Goal: Task Accomplishment & Management: Use online tool/utility

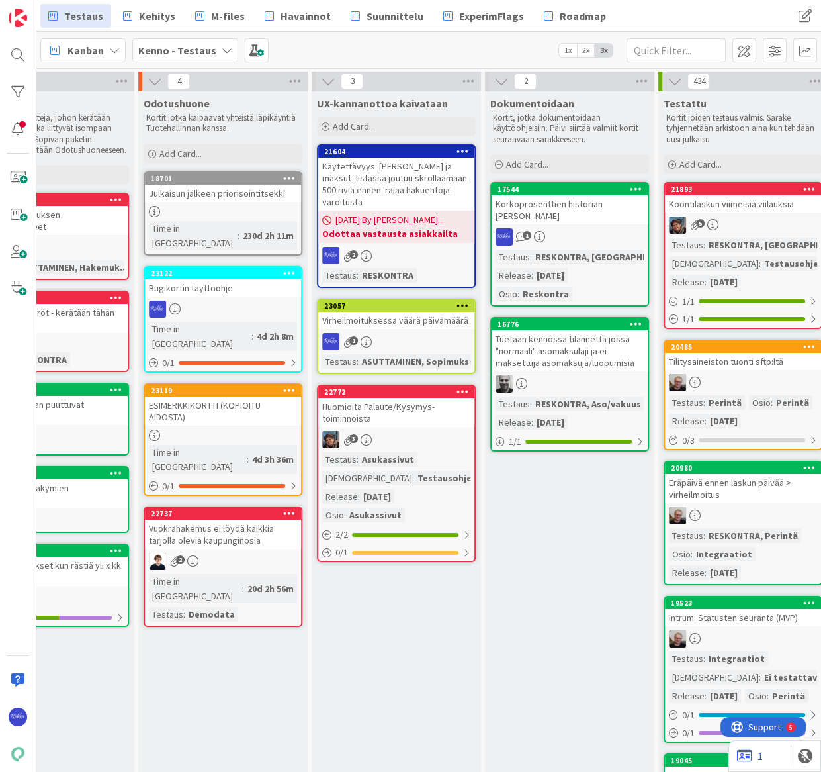
scroll to position [0, 1206]
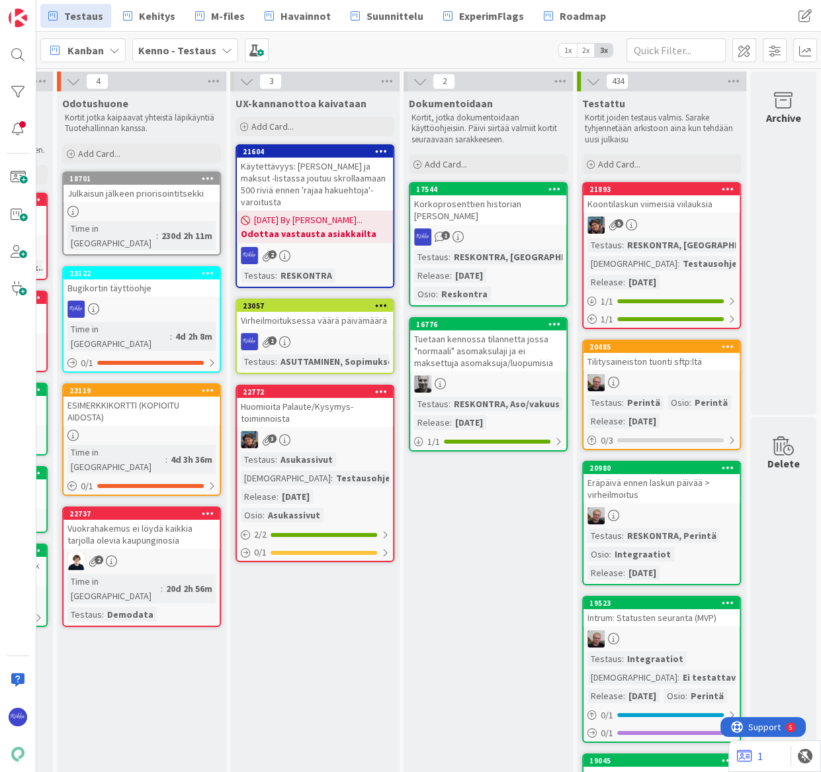
click at [119, 154] on div "Add Card..." at bounding box center [141, 154] width 159 height 20
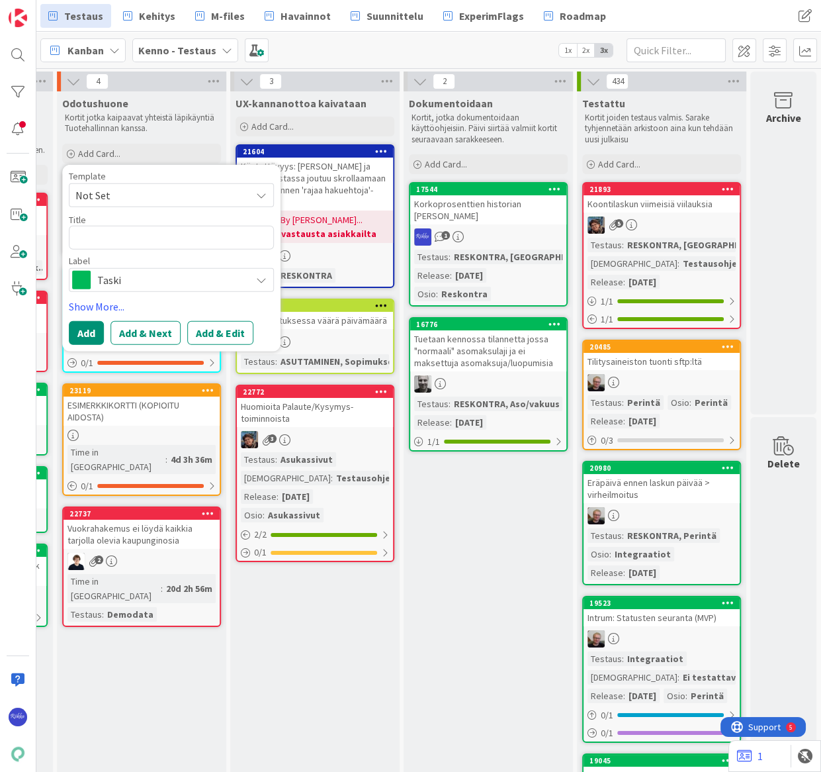
click at [135, 194] on span "Not Set" at bounding box center [157, 194] width 165 height 17
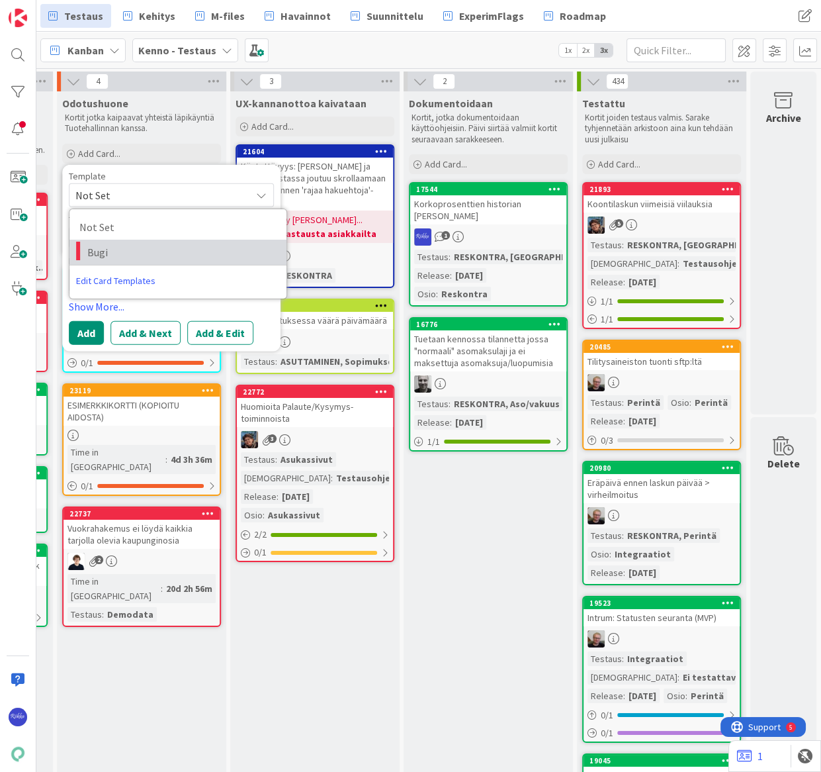
click at [144, 247] on span "Bugi" at bounding box center [181, 252] width 189 height 17
type textarea "x"
type textarea "Bugi"
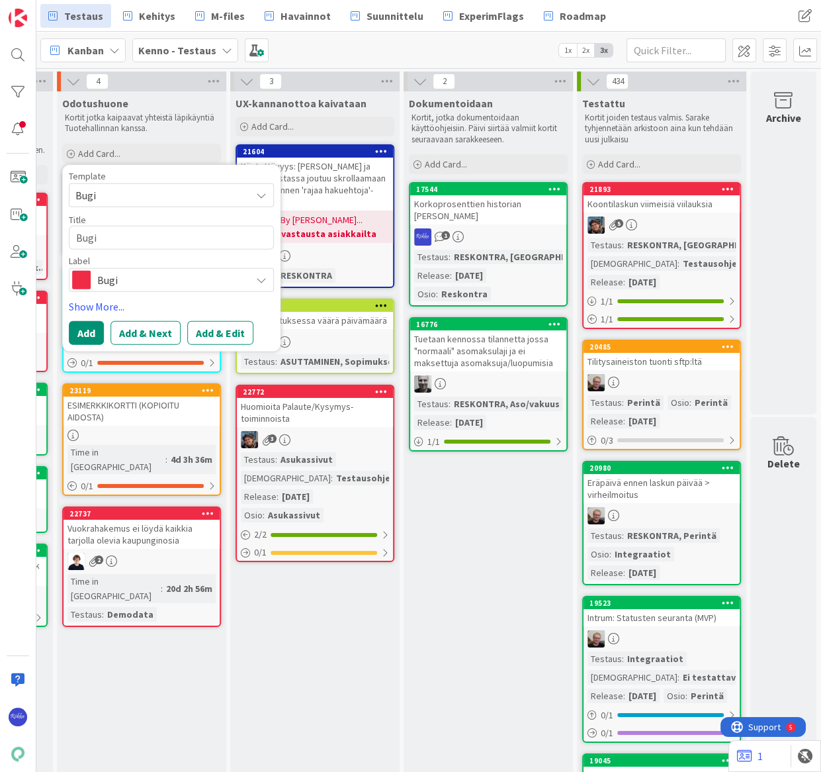
click at [211, 334] on button "Add & Edit" at bounding box center [220, 332] width 66 height 24
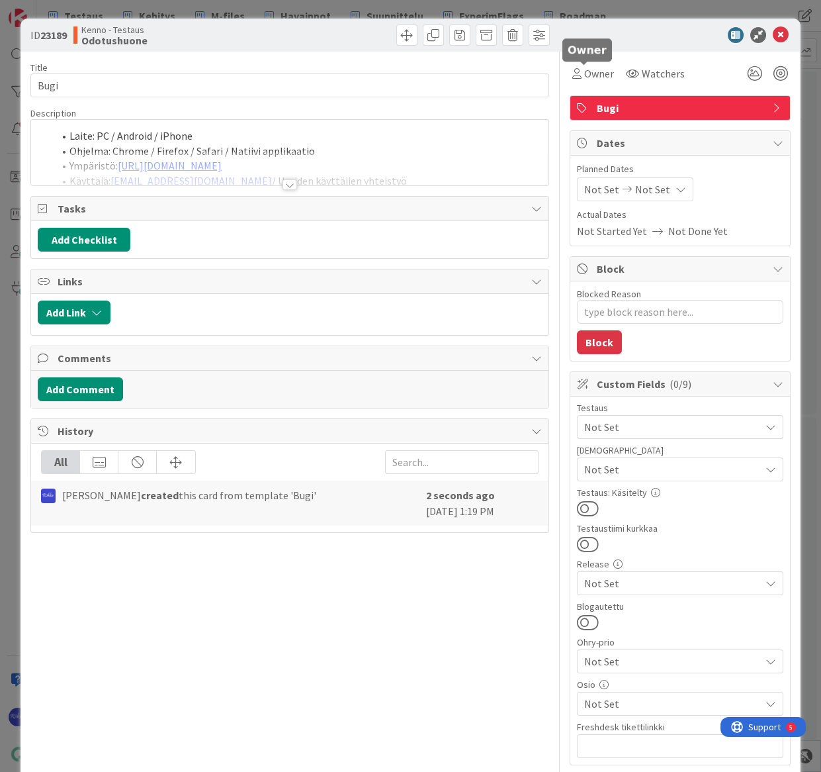
click at [586, 76] on span "Owner" at bounding box center [599, 74] width 30 height 16
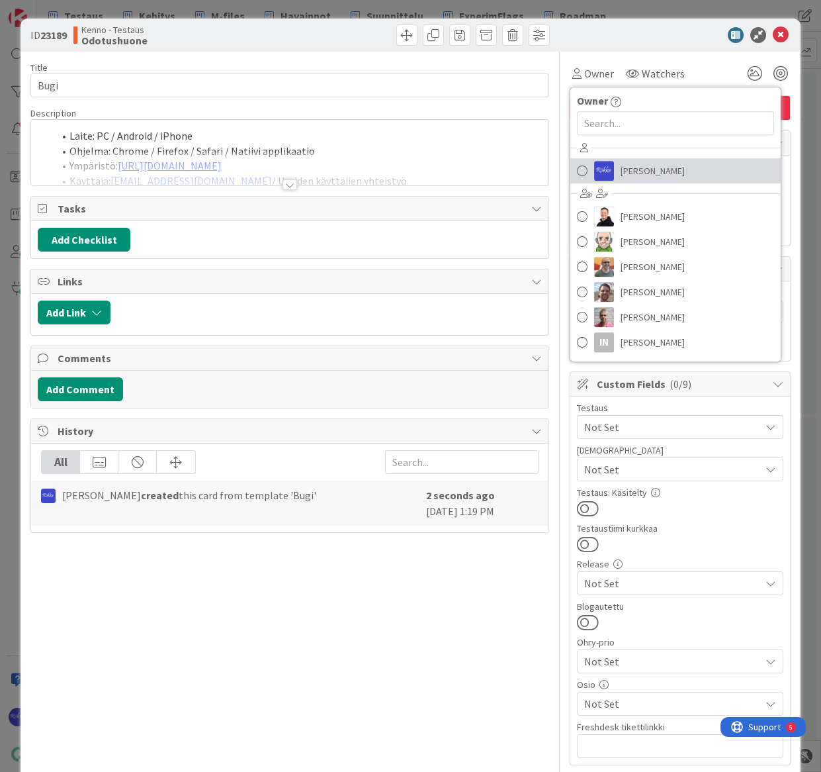
click at [636, 168] on span "[PERSON_NAME]" at bounding box center [653, 171] width 64 height 20
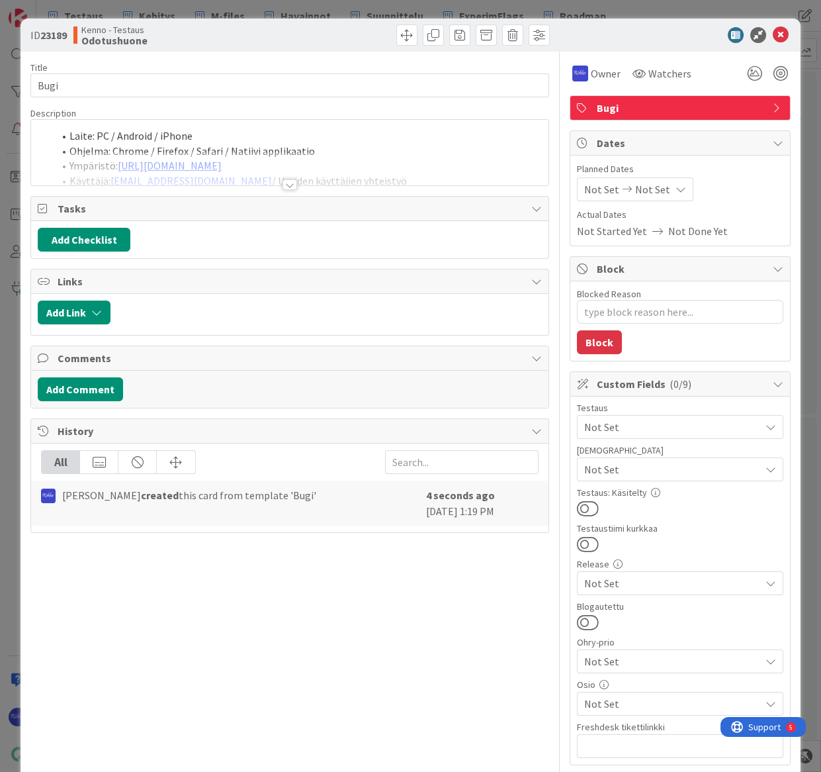
type textarea "x"
click at [287, 183] on div at bounding box center [290, 184] width 15 height 11
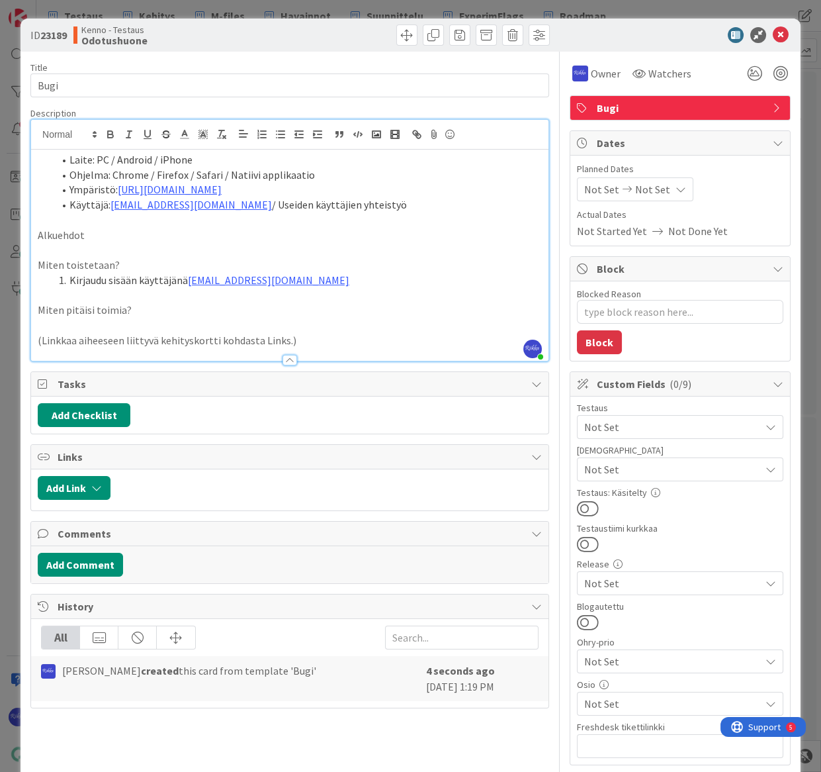
click at [350, 280] on li "Kirjaudu sisään käyttäjänä [EMAIL_ADDRESS][DOMAIN_NAME]" at bounding box center [298, 280] width 489 height 15
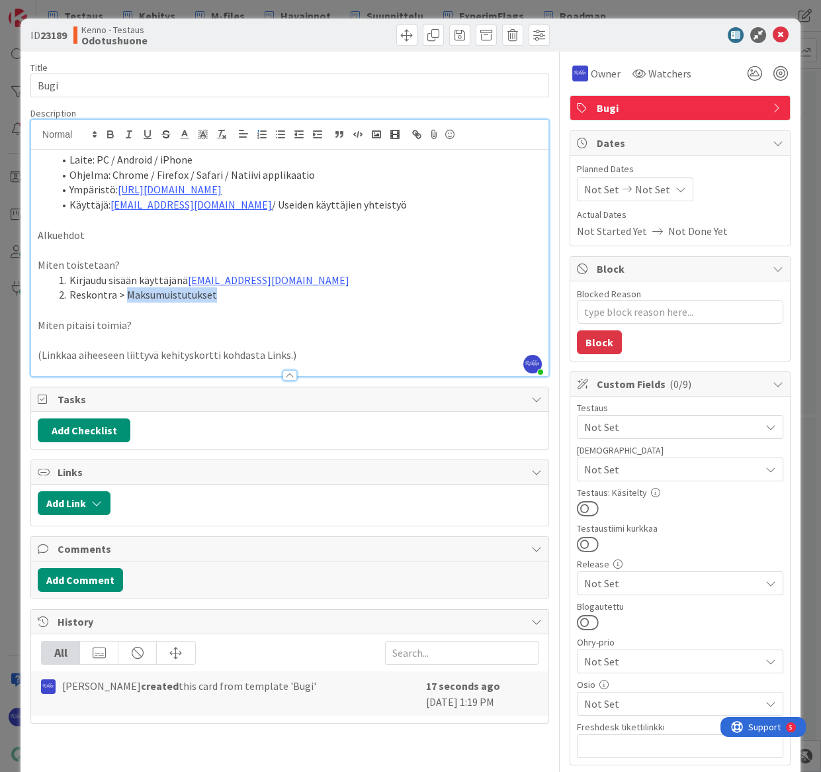
drag, startPoint x: 124, startPoint y: 291, endPoint x: 224, endPoint y: 297, distance: 100.1
click at [224, 297] on li "Reskontra > Maksumuistutukset" at bounding box center [298, 294] width 489 height 15
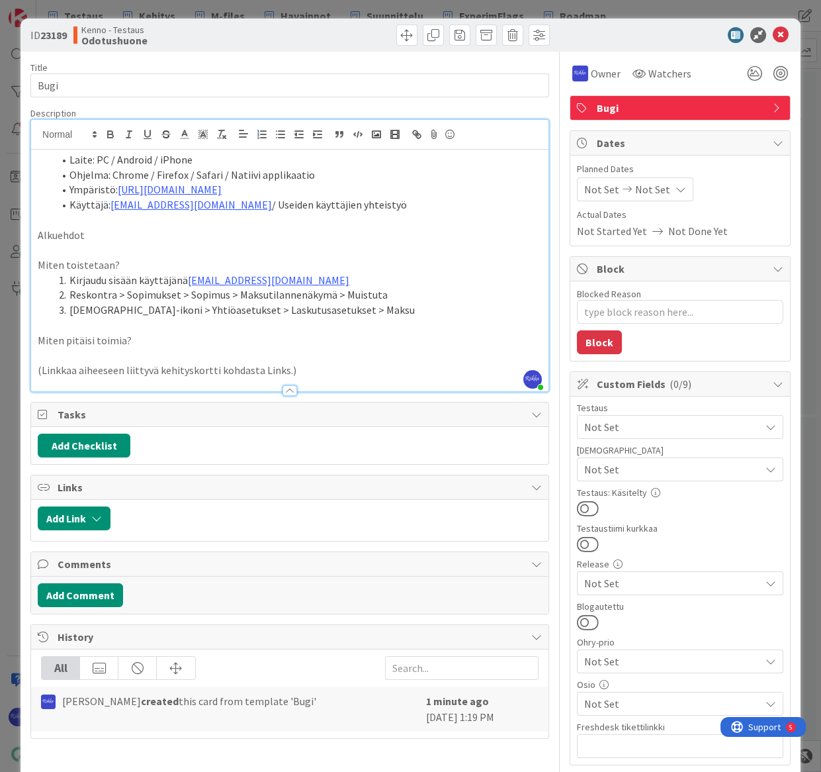
click at [105, 233] on p "Alkuehdot" at bounding box center [290, 235] width 504 height 15
drag, startPoint x: 38, startPoint y: 234, endPoint x: 160, endPoint y: 232, distance: 121.8
click at [39, 234] on p "Alkuehdot" at bounding box center [290, 235] width 504 height 15
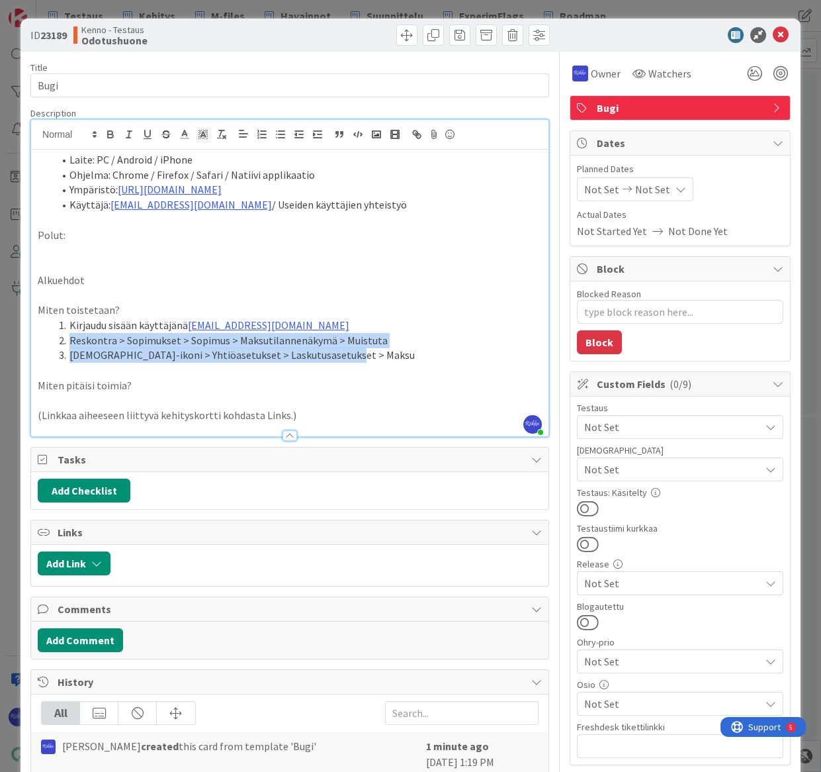
drag, startPoint x: 69, startPoint y: 339, endPoint x: 344, endPoint y: 353, distance: 275.7
click at [344, 353] on ol "Kirjaudu sisään käyttäjänä [EMAIL_ADDRESS][DOMAIN_NAME] Reskontra > Sopimukset …" at bounding box center [290, 340] width 504 height 45
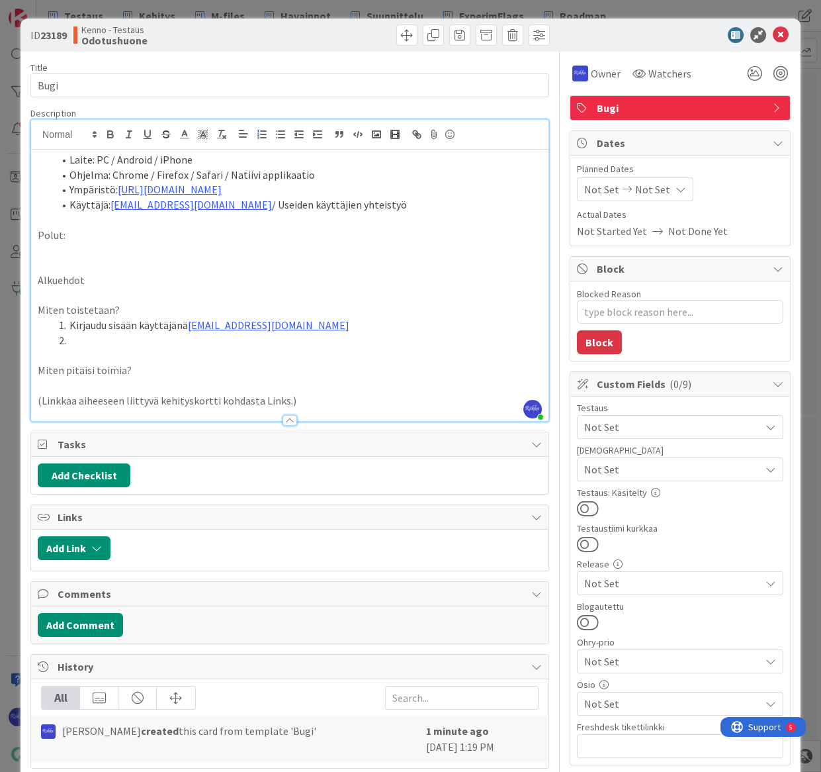
click at [61, 252] on p at bounding box center [290, 249] width 504 height 15
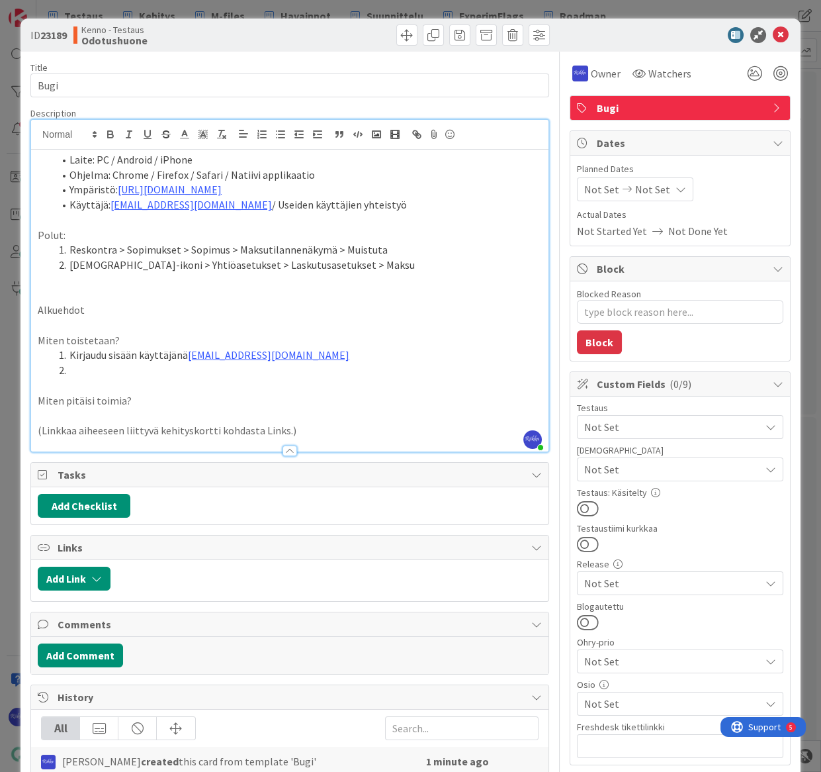
click at [70, 248] on li "Reskontra > Sopimukset > Sopimus > Maksutilannenäkymä > Muistuta" at bounding box center [298, 249] width 489 height 15
click at [333, 271] on li "[DEMOGRAPHIC_DATA]-ikoni > Yhtiöasetukset > Laskutusasetukset > Maksu" at bounding box center [298, 264] width 489 height 15
drag, startPoint x: 206, startPoint y: 265, endPoint x: 245, endPoint y: 263, distance: 39.1
click at [245, 263] on li "[DEMOGRAPHIC_DATA]-ikoni > Yhtiöasetukset > Laskutusasetukset > Maksu" at bounding box center [298, 264] width 489 height 15
click at [206, 260] on li "[DEMOGRAPHIC_DATA]-ikoni > Yhtiöasetukset >Yleisasetukset > Maksu" at bounding box center [298, 264] width 489 height 15
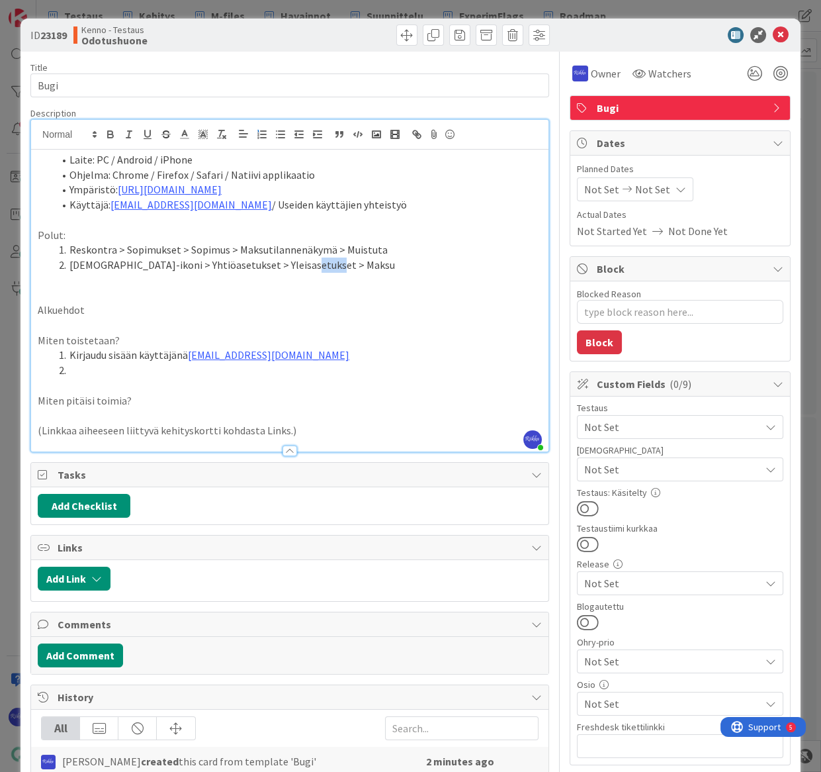
drag, startPoint x: 280, startPoint y: 264, endPoint x: 308, endPoint y: 269, distance: 28.8
click at [308, 269] on li "[DEMOGRAPHIC_DATA]-ikoni > Yhtiöasetukset > Yleisasetukset > Maksu" at bounding box center [298, 264] width 489 height 15
click at [176, 306] on p "Alkuehdot" at bounding box center [290, 310] width 504 height 15
click at [682, 429] on span "Not Set" at bounding box center [672, 427] width 176 height 16
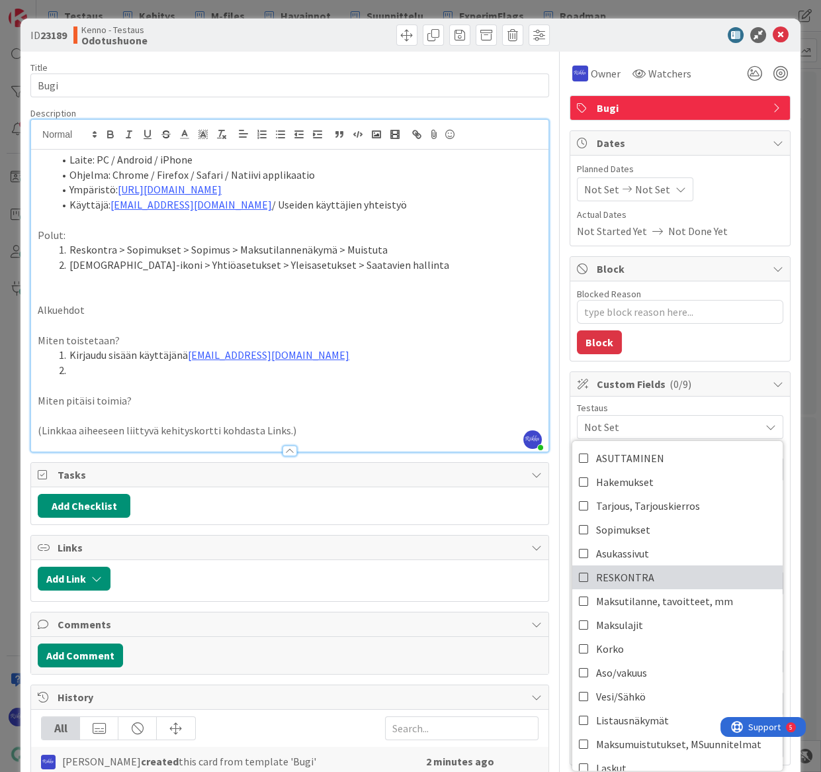
click at [684, 575] on link "RESKONTRA" at bounding box center [678, 577] width 210 height 24
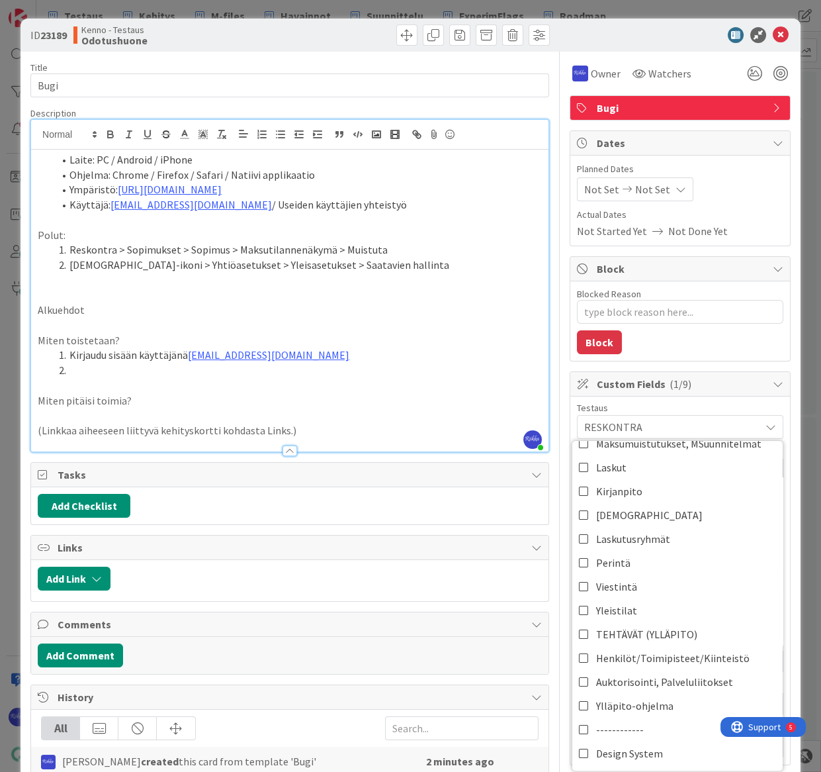
scroll to position [240, 0]
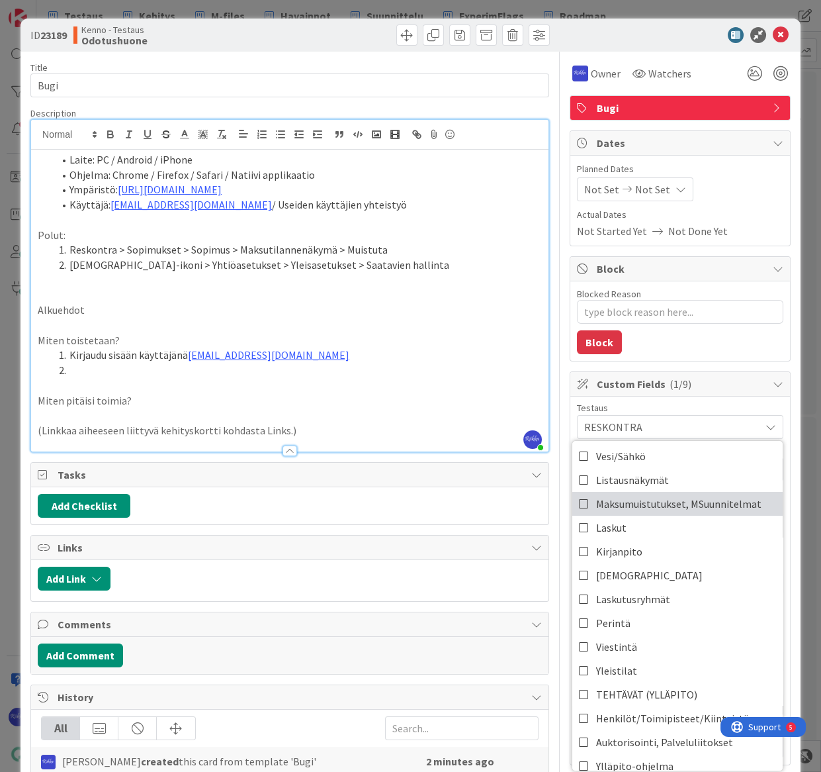
click at [667, 502] on span "Maksumuistutukset, MSuunnitelmat" at bounding box center [678, 504] width 165 height 20
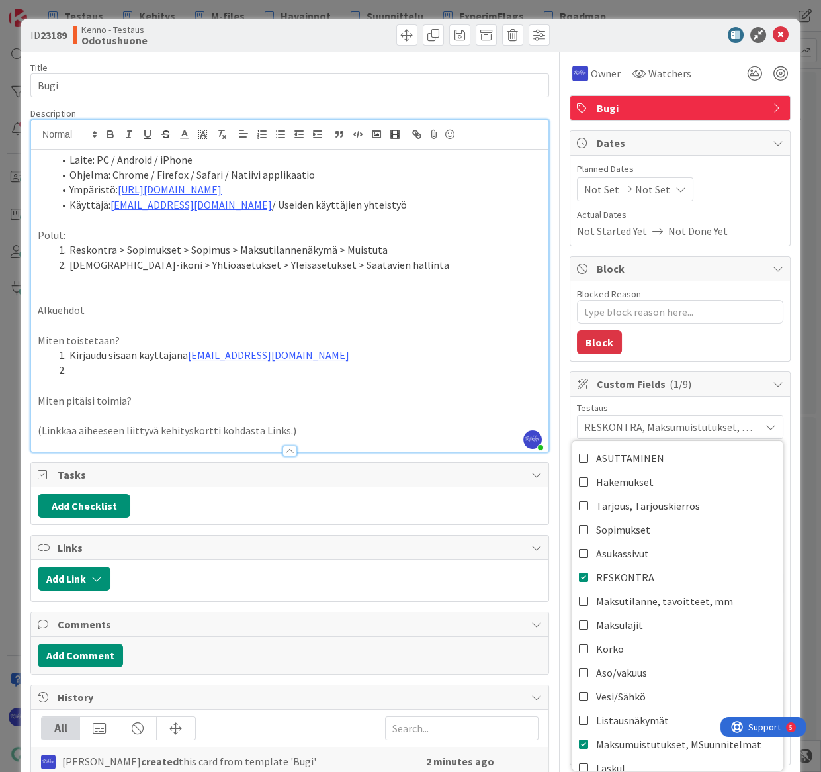
click at [152, 310] on p "Alkuehdot" at bounding box center [290, 310] width 504 height 15
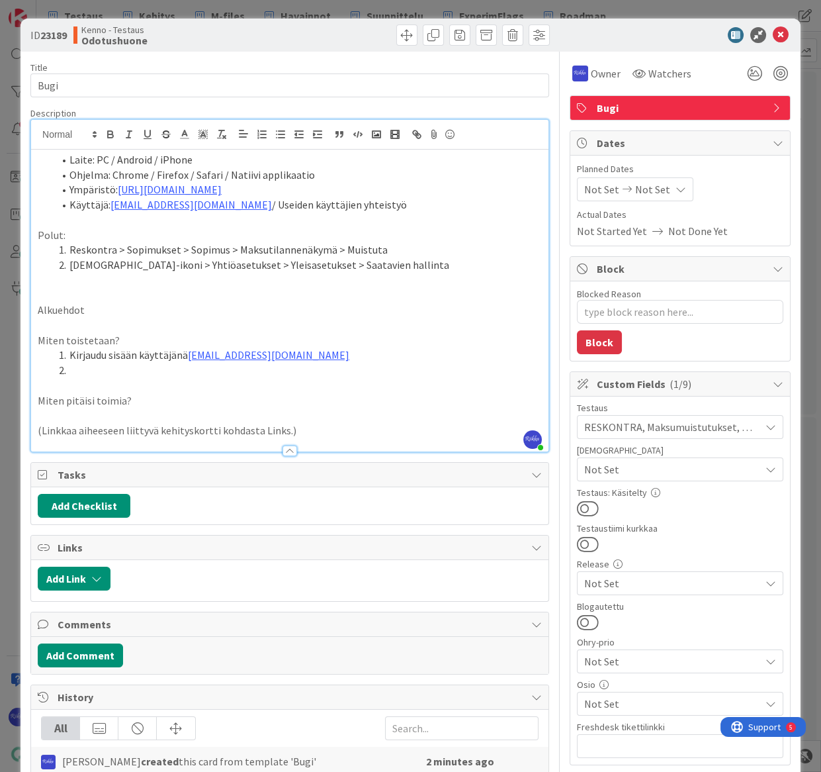
drag, startPoint x: 106, startPoint y: 278, endPoint x: 184, endPoint y: 287, distance: 78.7
click at [120, 281] on p at bounding box center [290, 280] width 504 height 15
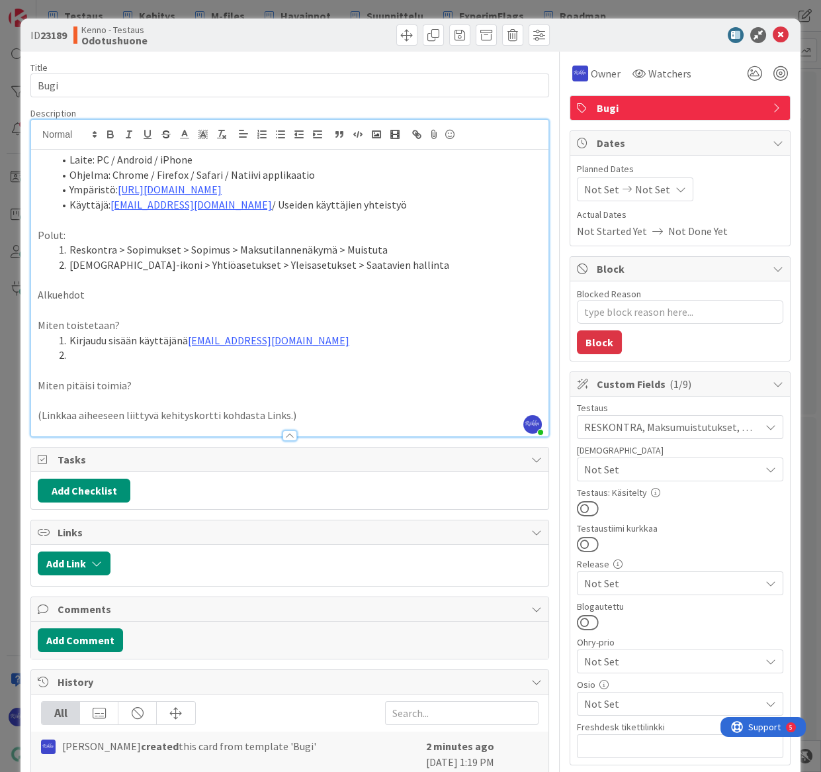
click at [117, 351] on li at bounding box center [298, 355] width 489 height 15
click at [369, 417] on p "(Linkkaa aiheeseen liittyvä kehityskortti kohdasta Links.)" at bounding box center [290, 415] width 504 height 15
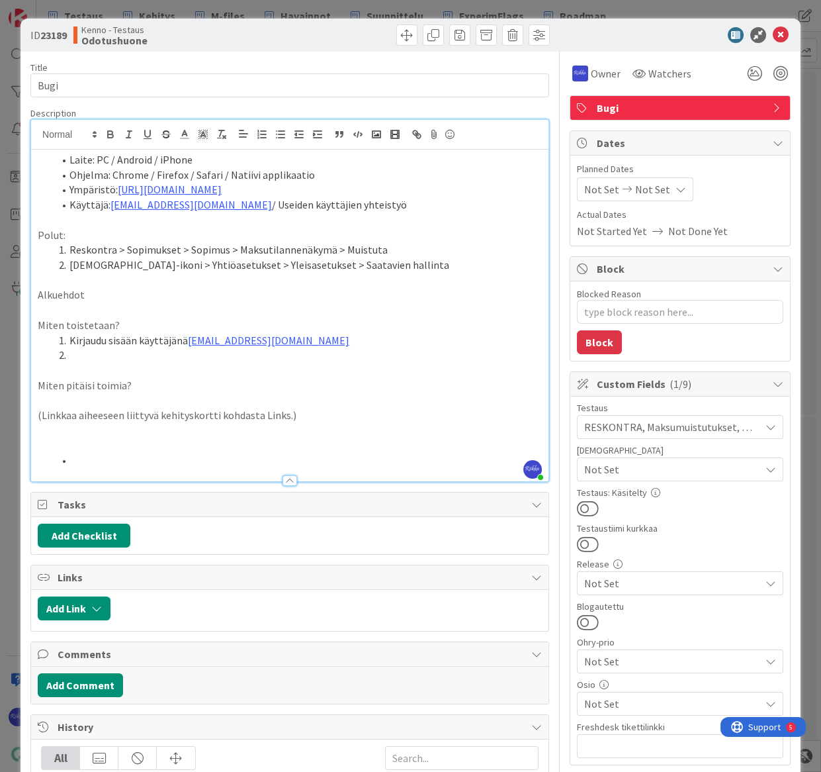
scroll to position [212, 0]
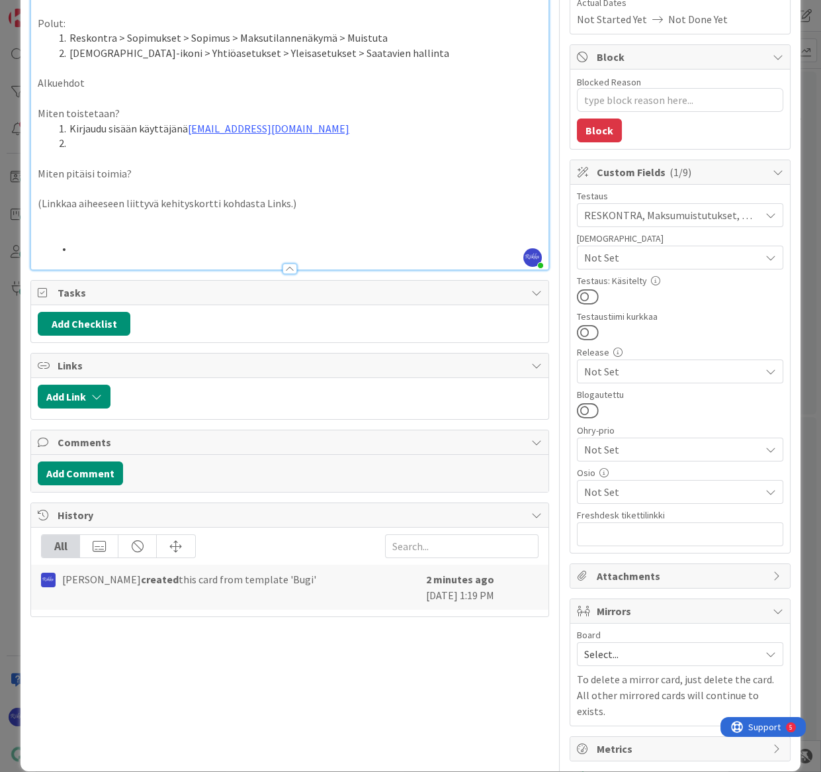
click at [761, 576] on div "Attachments" at bounding box center [681, 576] width 220 height 24
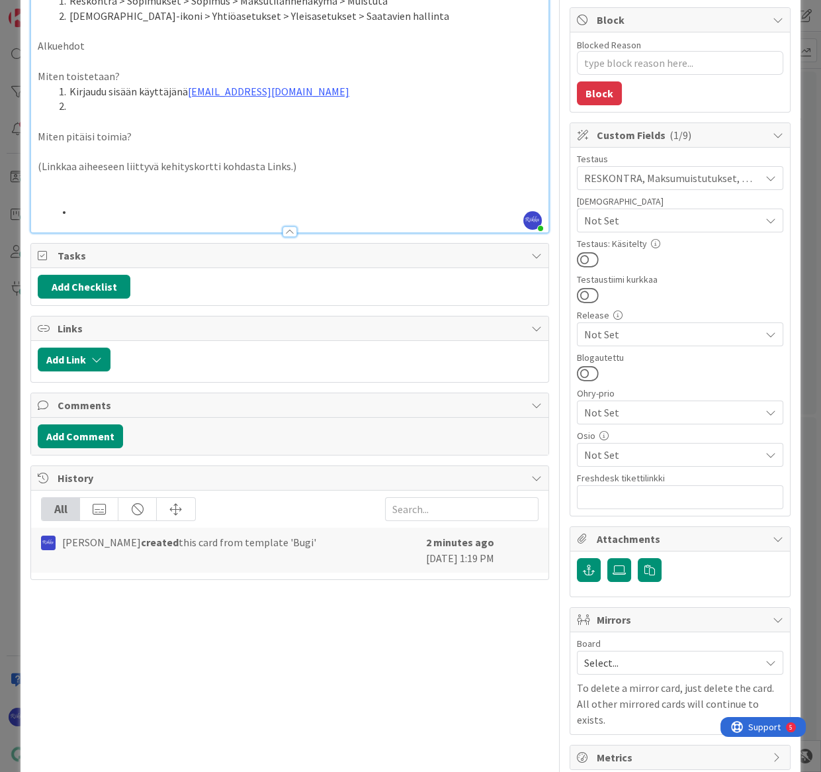
scroll to position [257, 0]
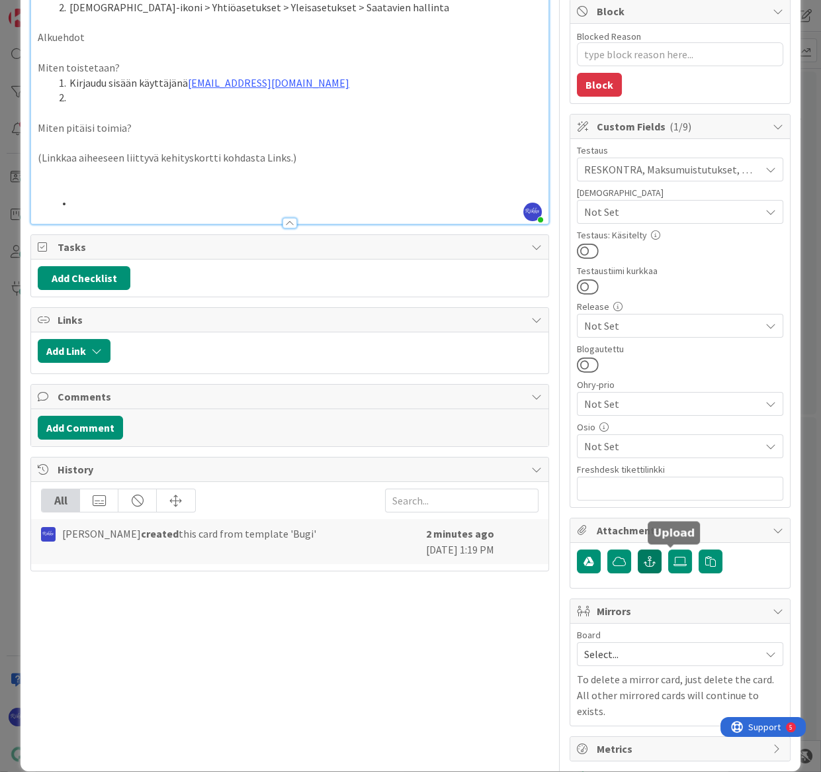
click at [644, 560] on icon "button" at bounding box center [650, 561] width 12 height 11
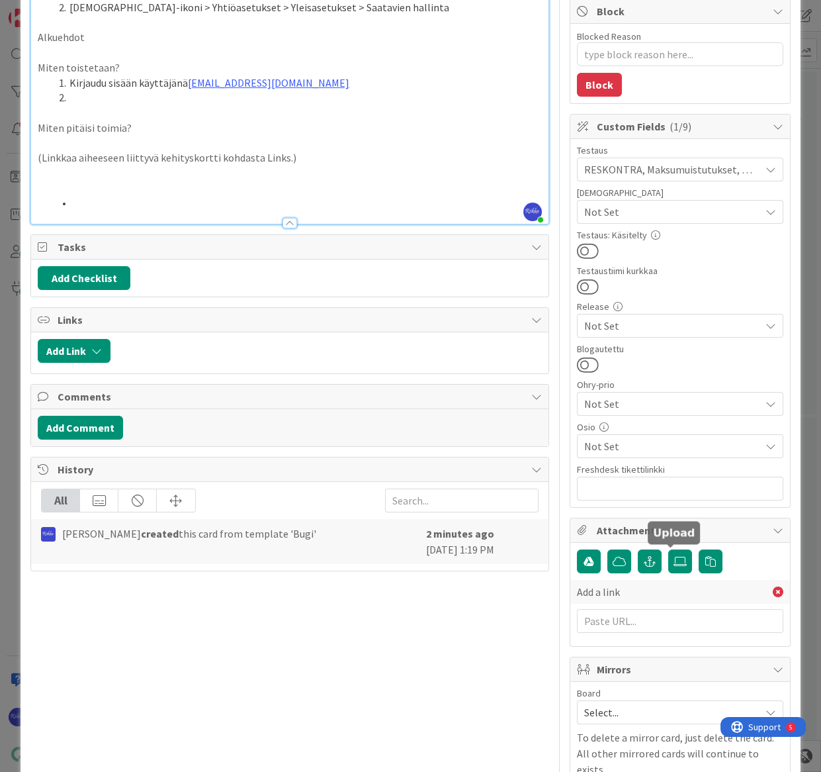
click at [675, 559] on icon at bounding box center [680, 561] width 13 height 11
click at [669, 549] on input "file" at bounding box center [669, 549] width 0 height 0
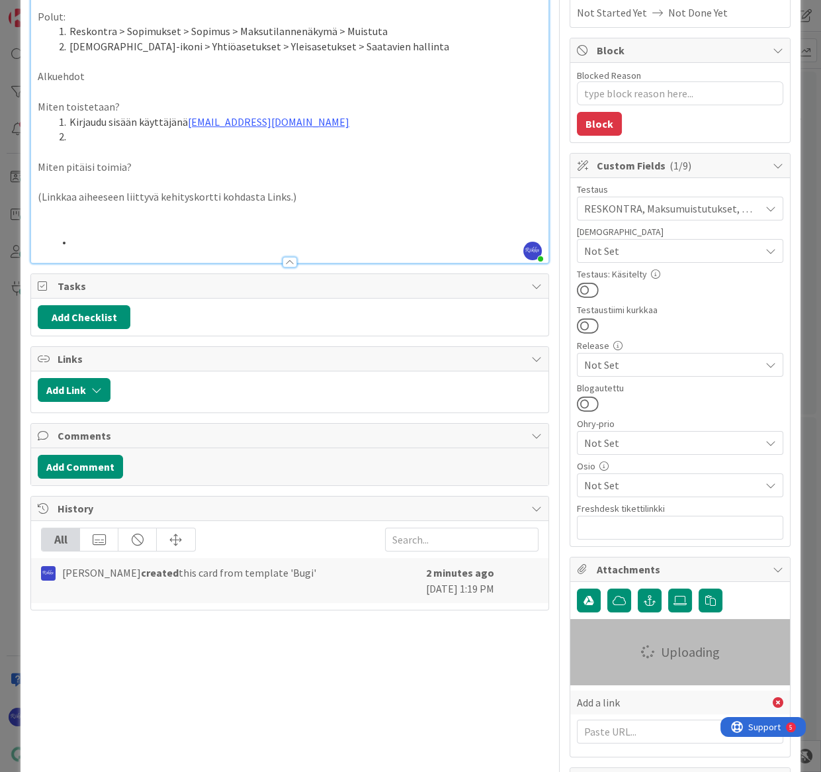
scroll to position [197, 0]
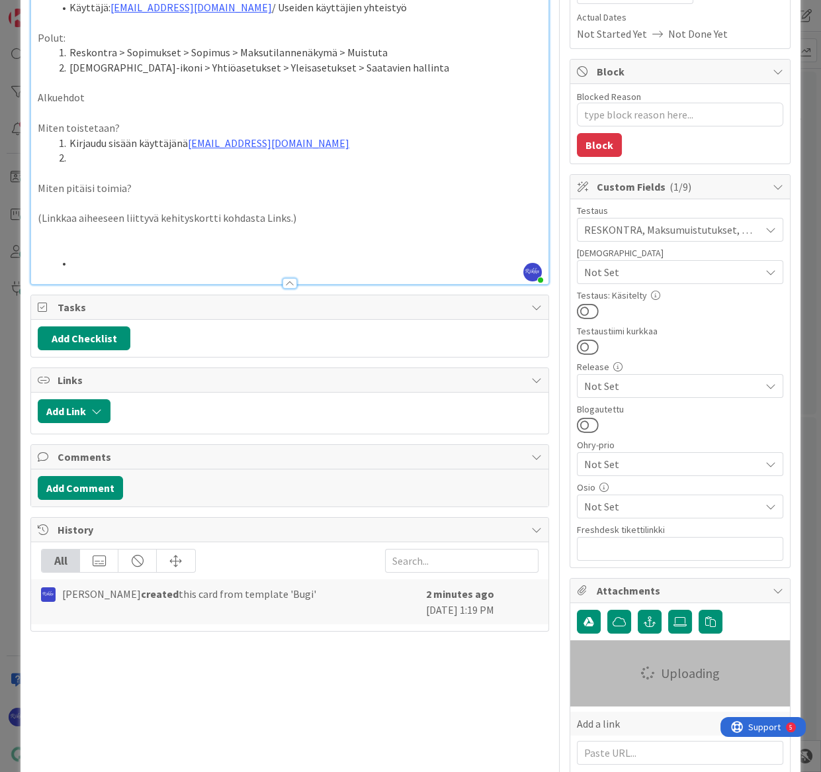
drag, startPoint x: 82, startPoint y: 259, endPoint x: 91, endPoint y: 259, distance: 9.3
click at [50, 259] on ol at bounding box center [290, 263] width 504 height 15
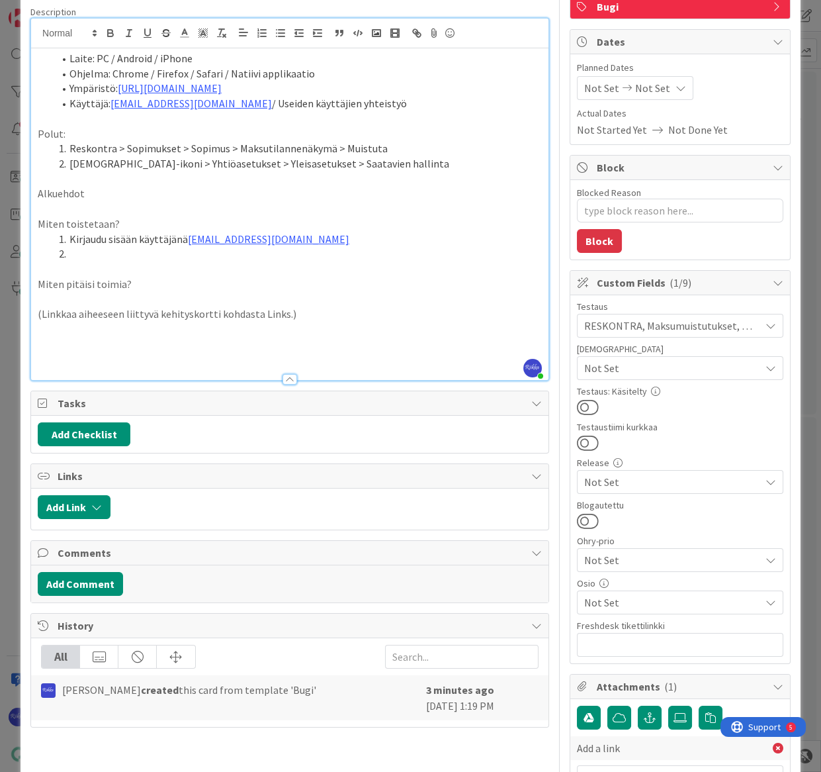
scroll to position [17, 0]
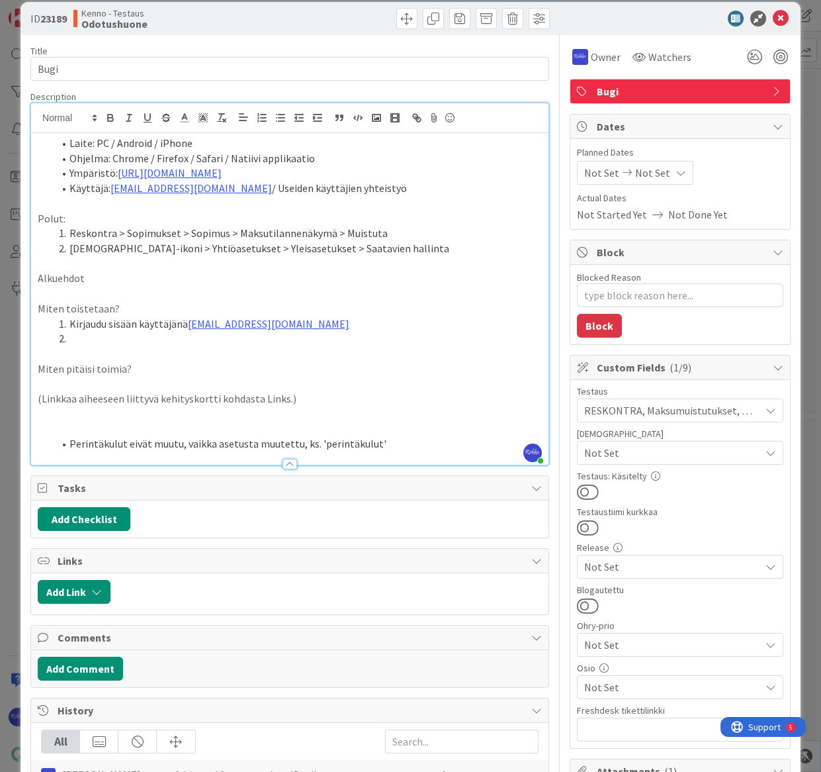
click at [179, 442] on li "Perintäkulut eivät muutu, vaikka asetusta muutettu, ks. 'perintäkulut'" at bounding box center [298, 443] width 489 height 15
click at [470, 437] on li "Perintäkulut eivät muutu modaalissa, vaikka asetusta muutettu, ks. 'perintäkulu…" at bounding box center [298, 443] width 489 height 15
click at [774, 20] on icon at bounding box center [781, 19] width 16 height 16
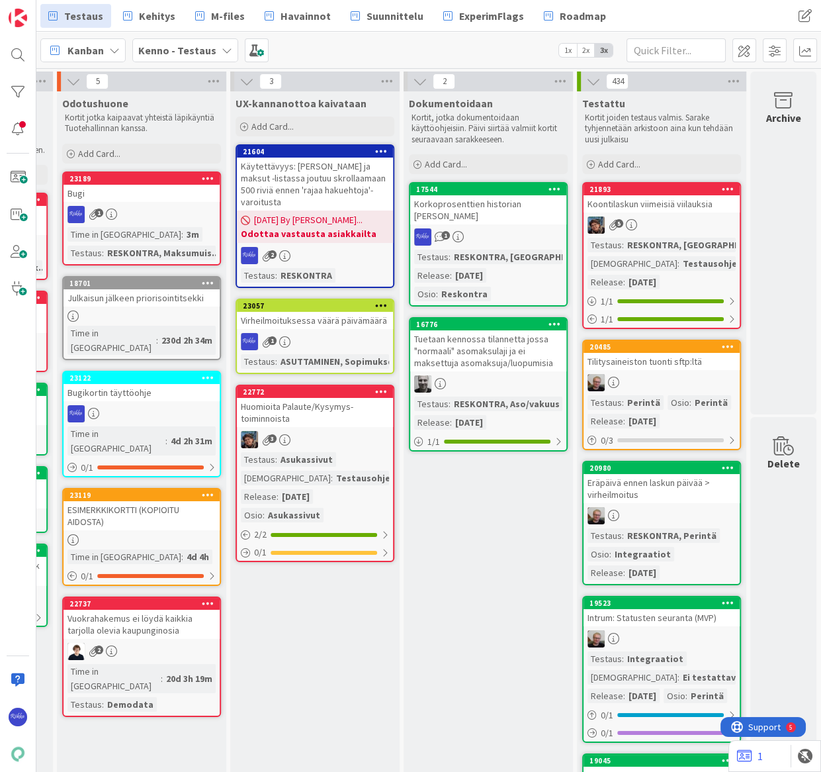
click at [141, 207] on div "1" at bounding box center [142, 214] width 156 height 17
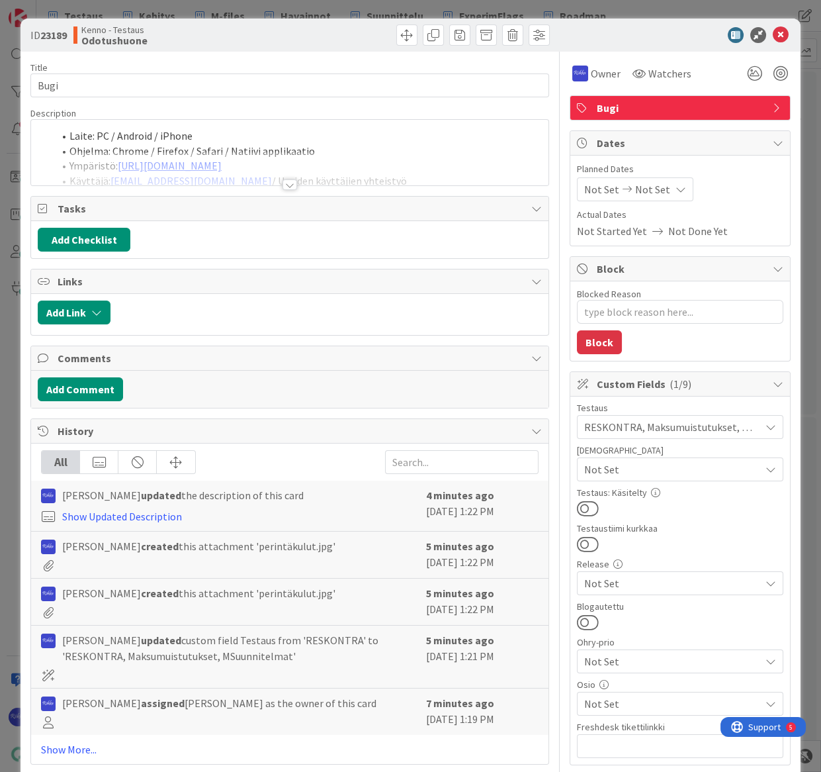
click at [285, 181] on div at bounding box center [290, 184] width 15 height 11
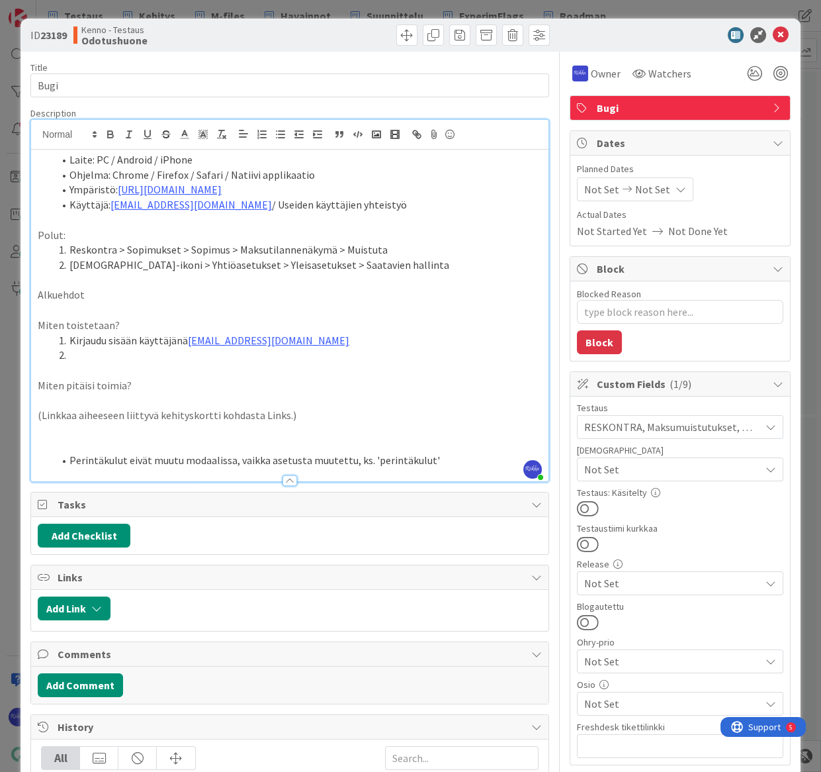
click at [455, 458] on li "Perintäkulut eivät muutu modaalissa, vaikka asetusta muutettu, ks. 'perintäkulu…" at bounding box center [298, 460] width 489 height 15
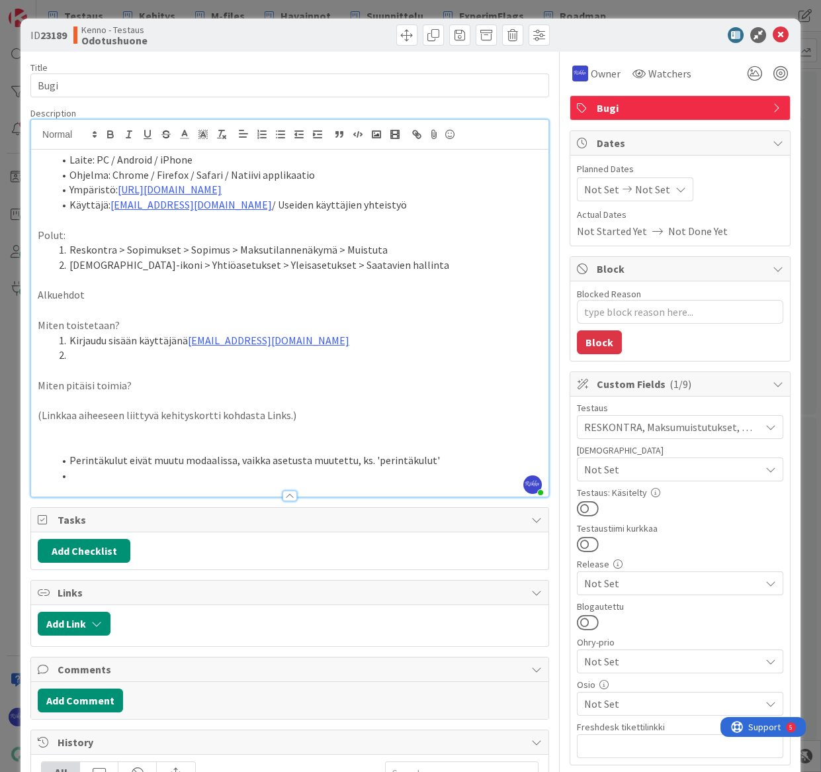
type textarea "x"
click at [524, 475] on div "[PERSON_NAME] just joined" at bounding box center [533, 484] width 19 height 19
click at [514, 474] on li "Jos ei löydy yhtään laskutettua tavoitetta, menee tallennusvaiheessa hiljaa vir…" at bounding box center [298, 475] width 489 height 15
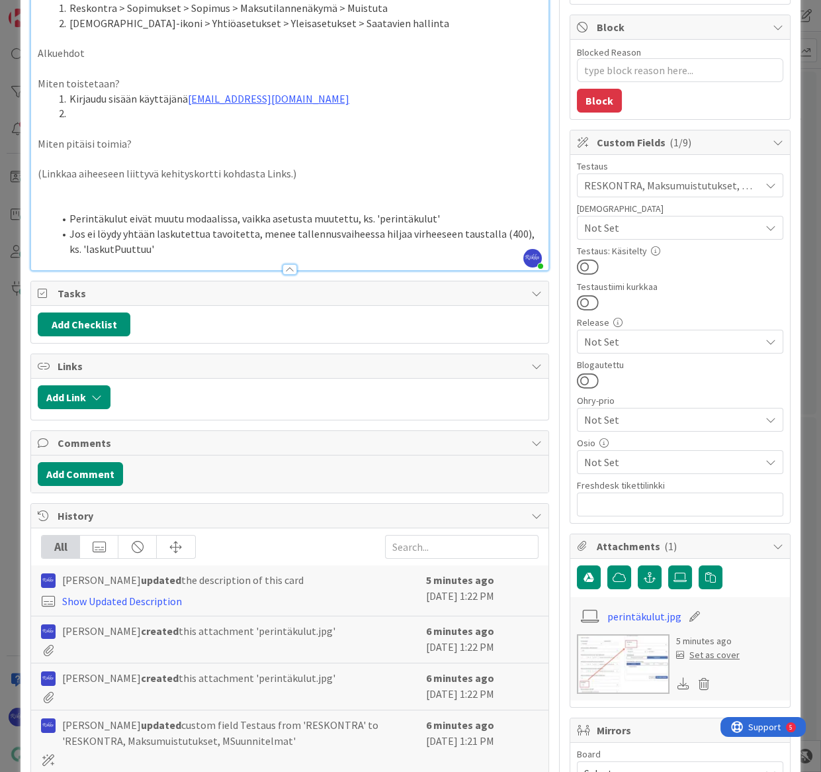
scroll to position [361, 0]
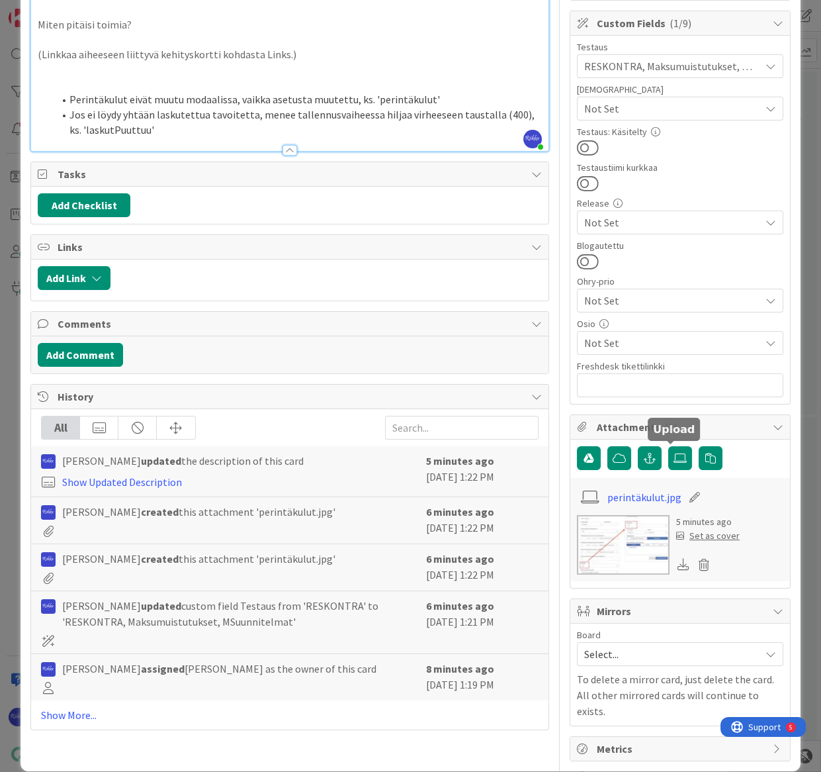
click at [675, 461] on icon at bounding box center [680, 458] width 13 height 11
click at [669, 446] on input "file" at bounding box center [669, 446] width 0 height 0
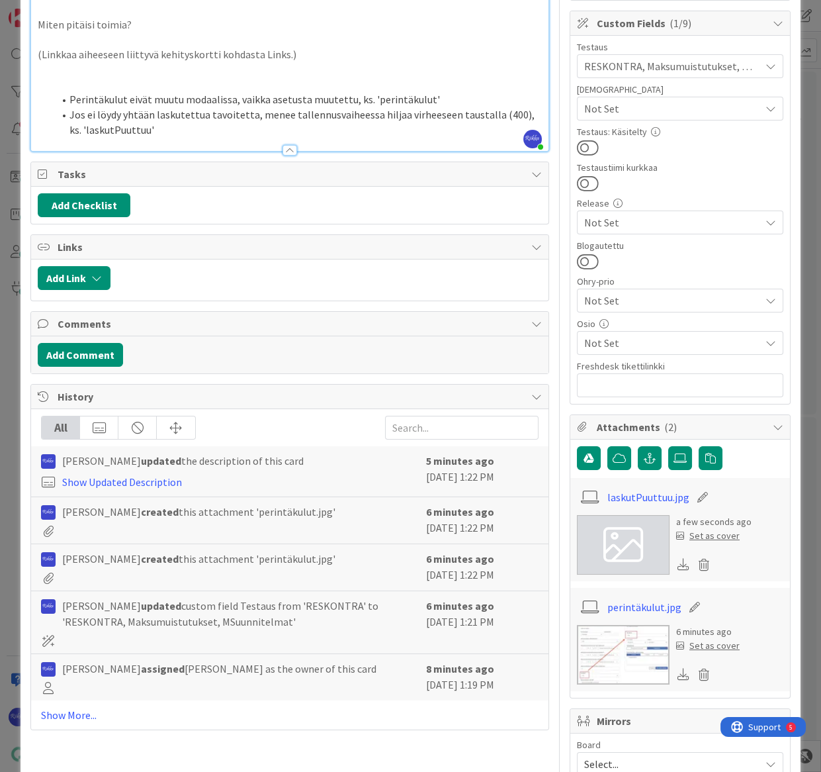
click at [191, 126] on li "Jos ei löydy yhtään laskutettua tavoitetta, menee tallennusvaiheessa hiljaa vir…" at bounding box center [298, 122] width 489 height 30
click at [289, 153] on div at bounding box center [290, 150] width 15 height 11
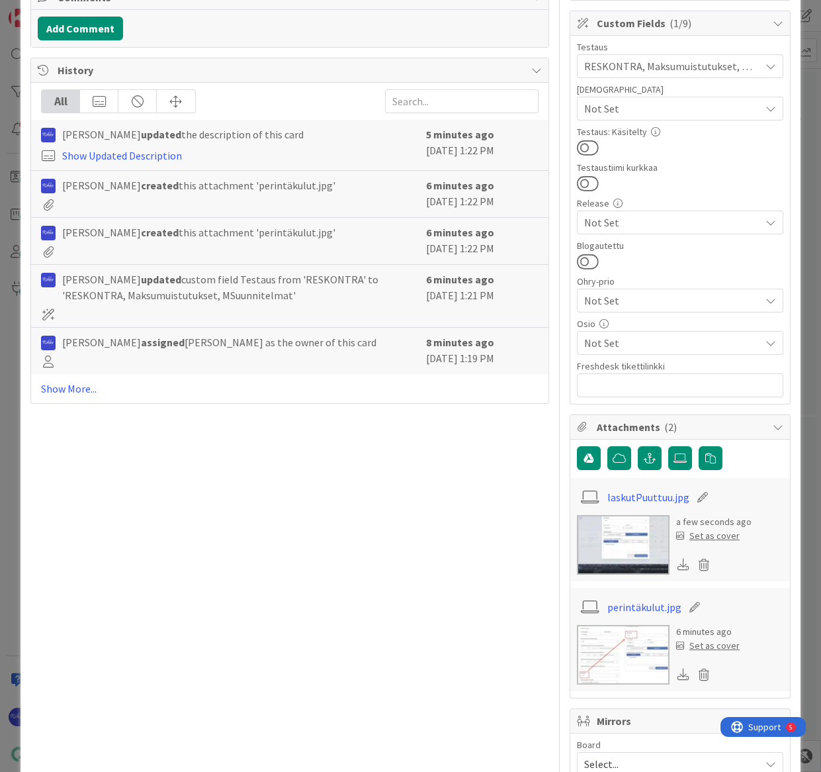
scroll to position [0, 0]
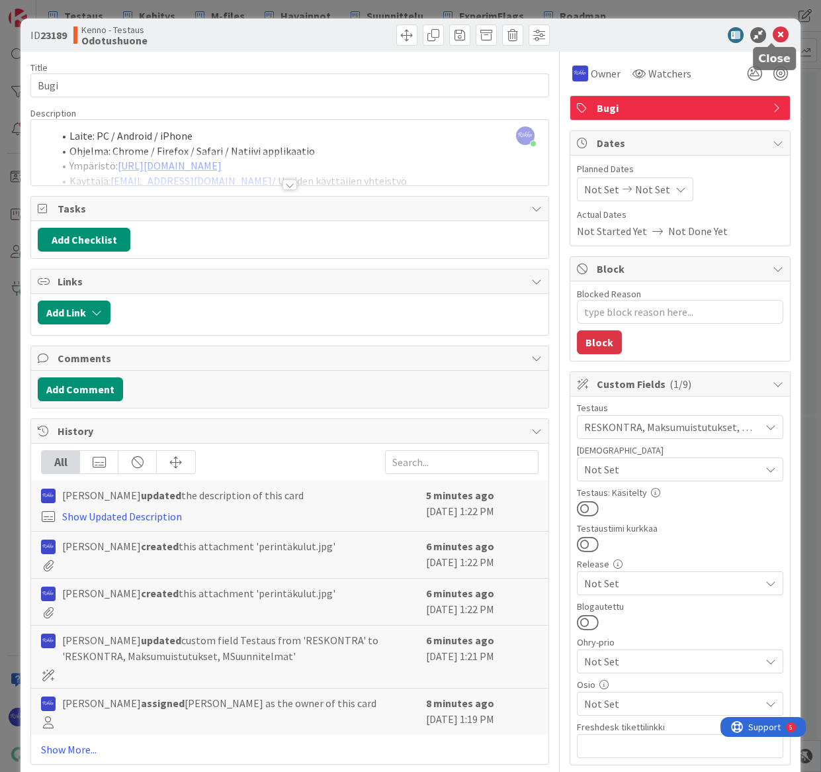
click at [773, 30] on icon at bounding box center [781, 35] width 16 height 16
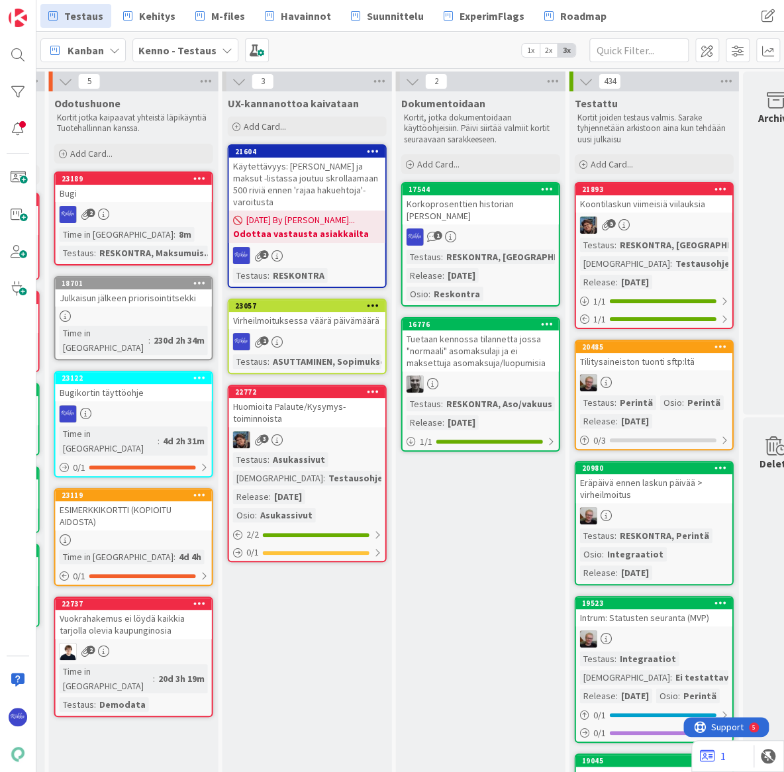
click at [113, 201] on link "23189 Bugi 2 Time in [GEOGRAPHIC_DATA] : 8m Testaus : RESKONTRA, Maksumuis..." at bounding box center [133, 218] width 159 height 94
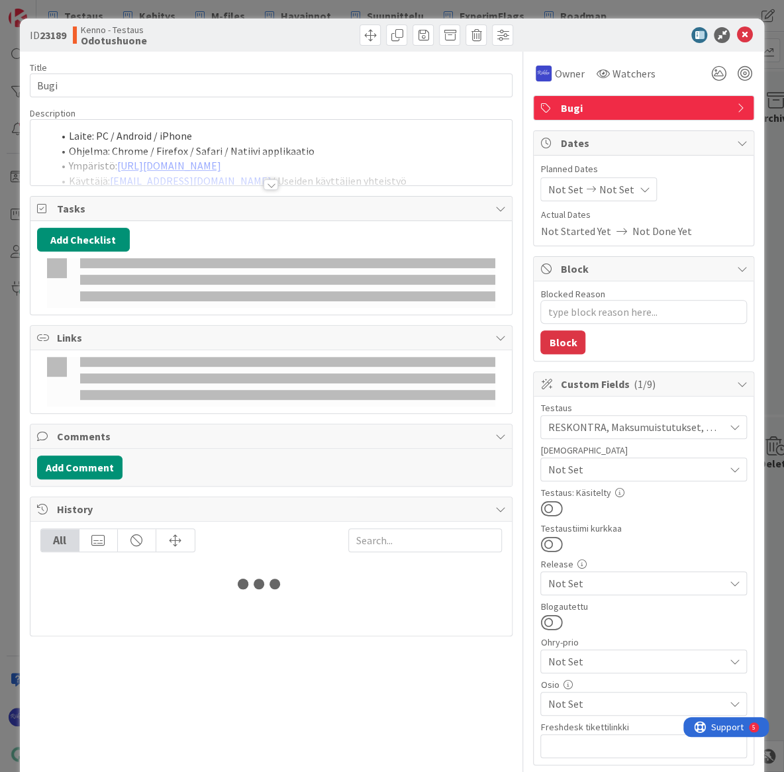
type textarea "x"
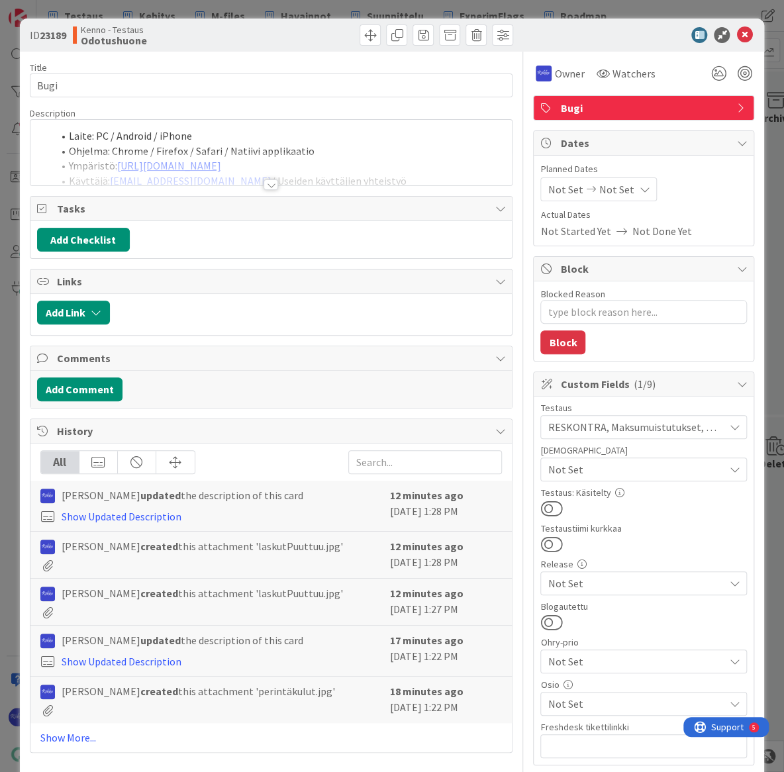
click at [268, 185] on div at bounding box center [270, 184] width 15 height 11
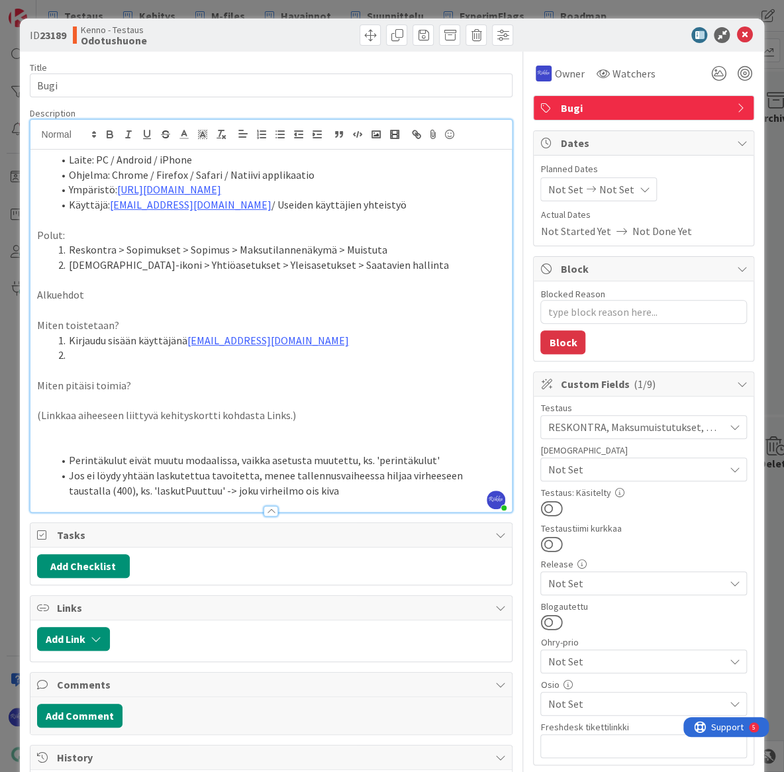
click at [461, 459] on li "Perintäkulut eivät muutu modaalissa, vaikka asetusta muutettu, ks. 'perintäkulu…" at bounding box center [279, 460] width 453 height 15
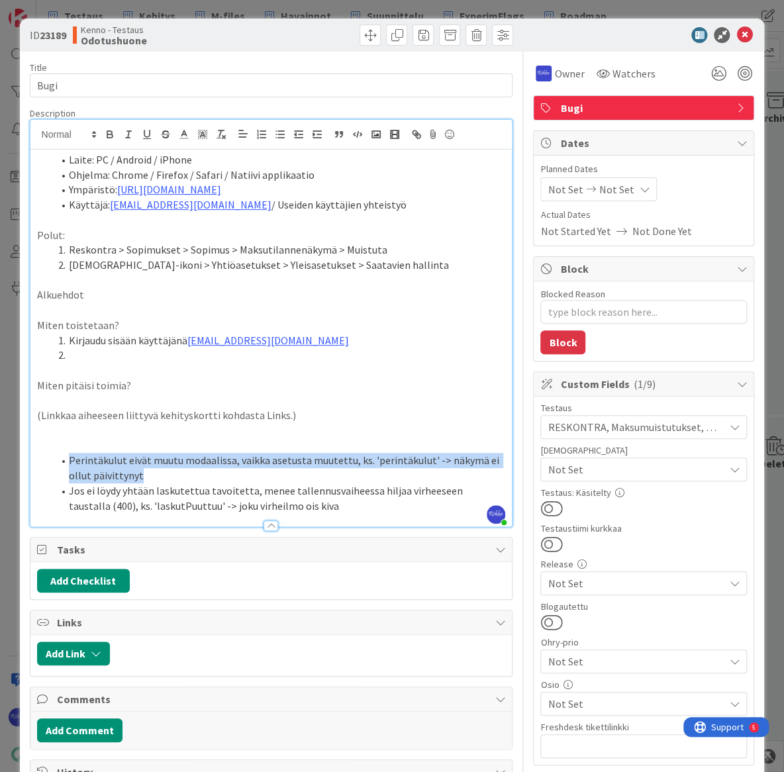
drag, startPoint x: 163, startPoint y: 470, endPoint x: 70, endPoint y: 462, distance: 93.7
click at [70, 462] on li "Perintäkulut eivät muutu modaalissa, vaikka asetusta muutettu, ks. 'perintäkulu…" at bounding box center [279, 468] width 453 height 30
click at [161, 132] on icon "button" at bounding box center [166, 134] width 12 height 12
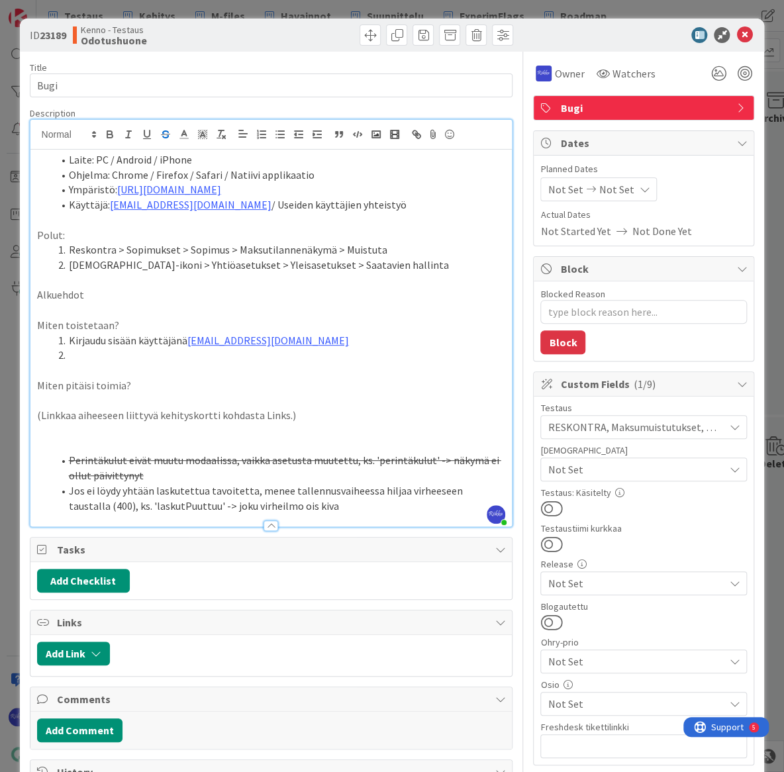
click at [353, 507] on li "Jos ei löydy yhtään laskutettua tavoitetta, menee tallennusvaiheessa hiljaa vir…" at bounding box center [279, 498] width 453 height 30
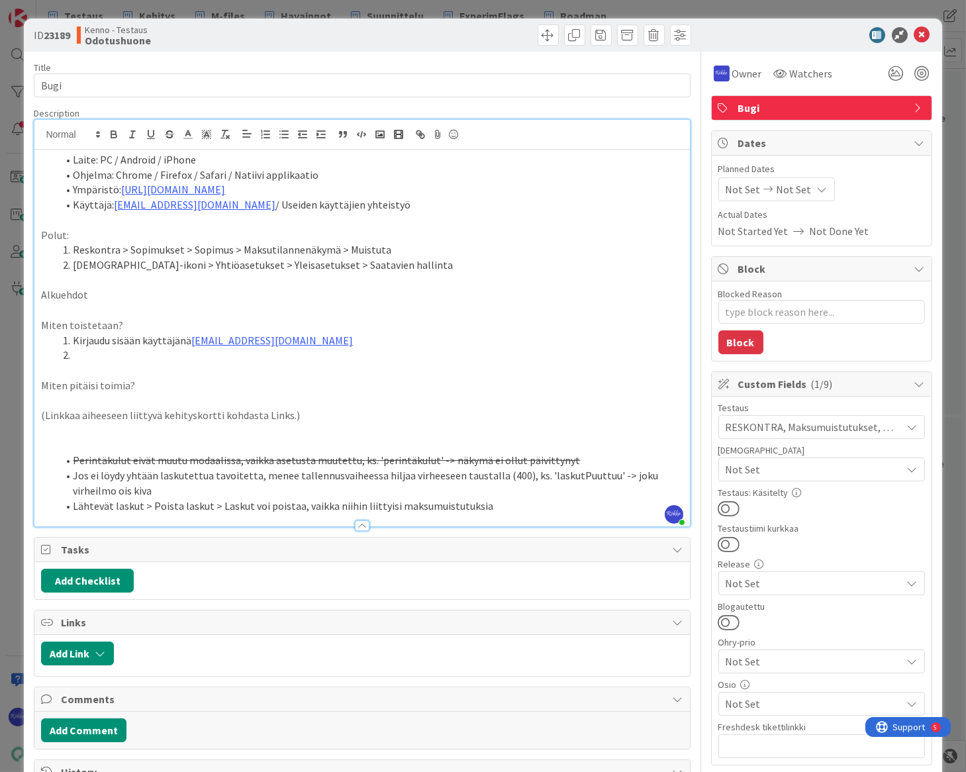
scroll to position [0, 1062]
click at [821, 34] on icon at bounding box center [922, 35] width 16 height 16
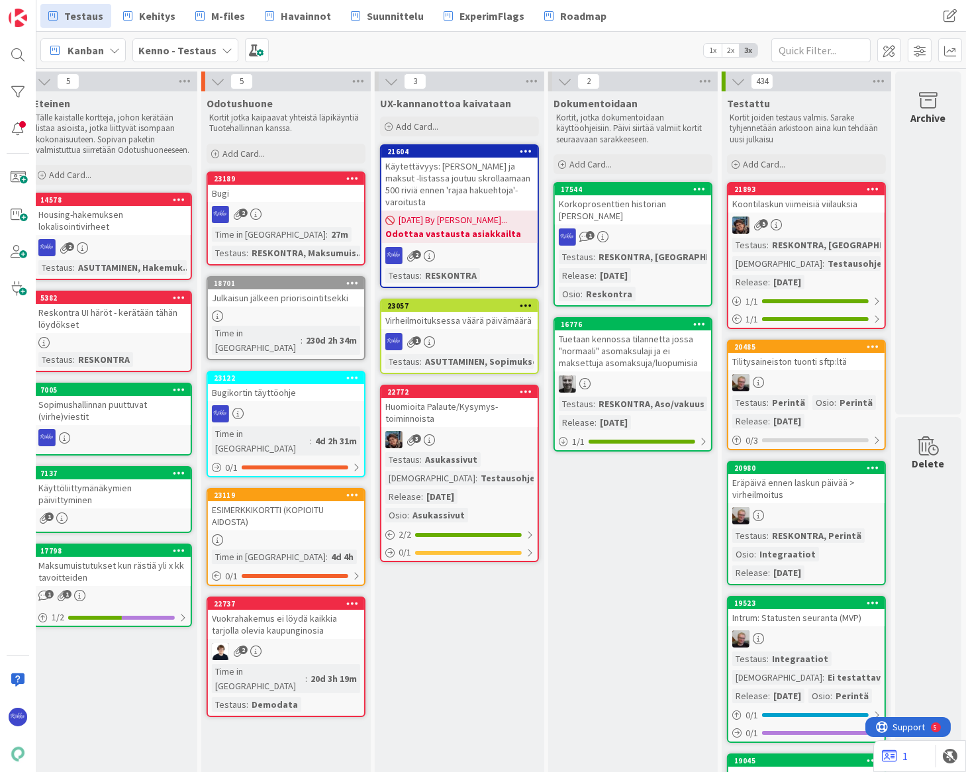
click at [256, 220] on div "2" at bounding box center [286, 214] width 156 height 17
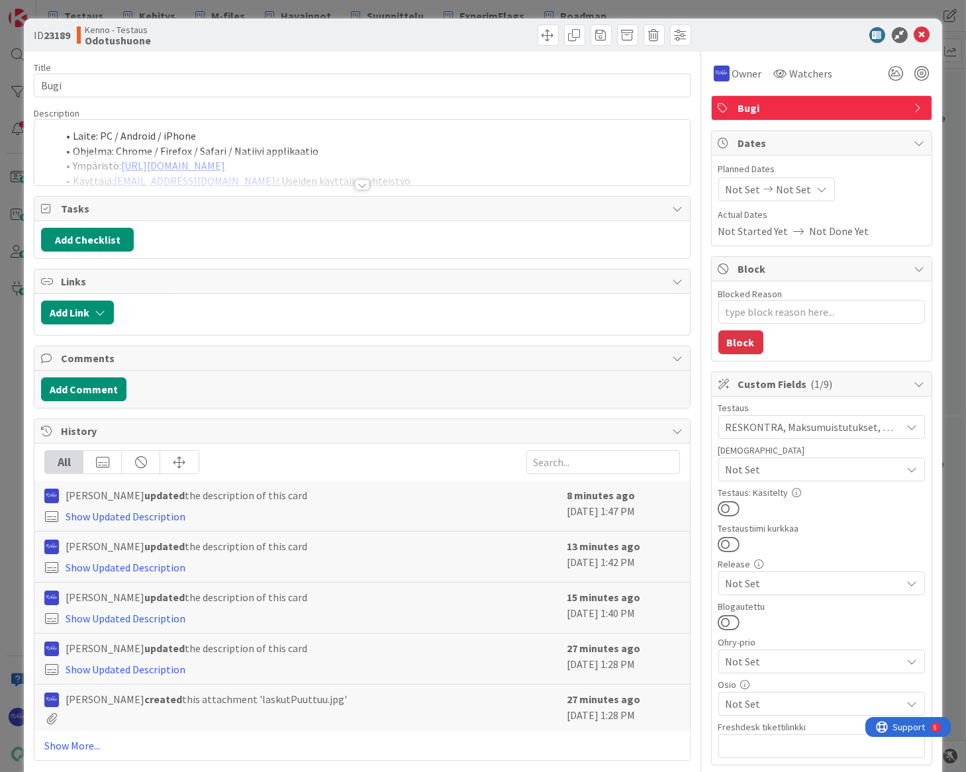
click at [357, 181] on div at bounding box center [362, 184] width 15 height 11
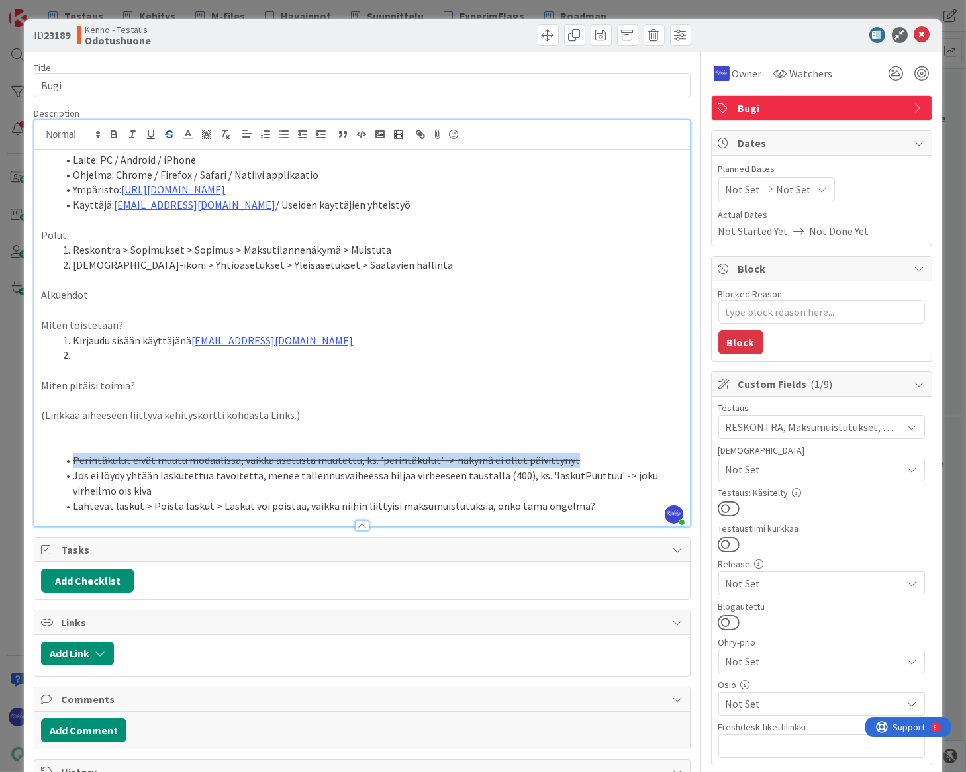
drag, startPoint x: 559, startPoint y: 459, endPoint x: 72, endPoint y: 458, distance: 486.5
click at [72, 458] on li "Perintäkulut eivät muutu modaalissa, vaikka asetusta muutettu, ks. 'perintäkulu…" at bounding box center [370, 460] width 626 height 15
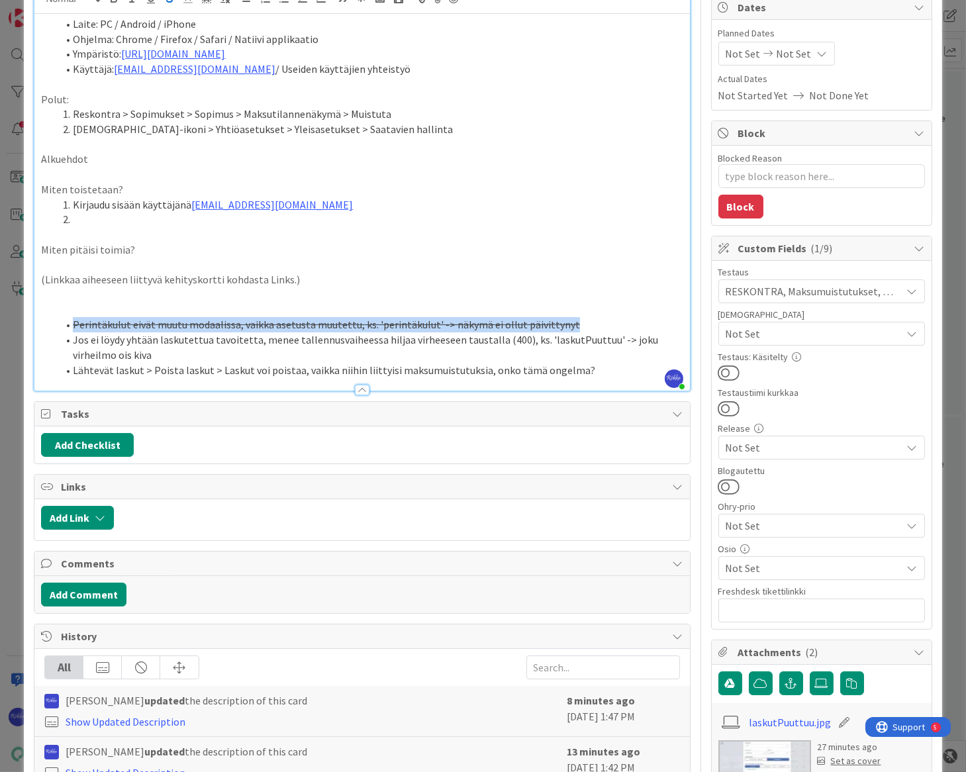
scroll to position [301, 0]
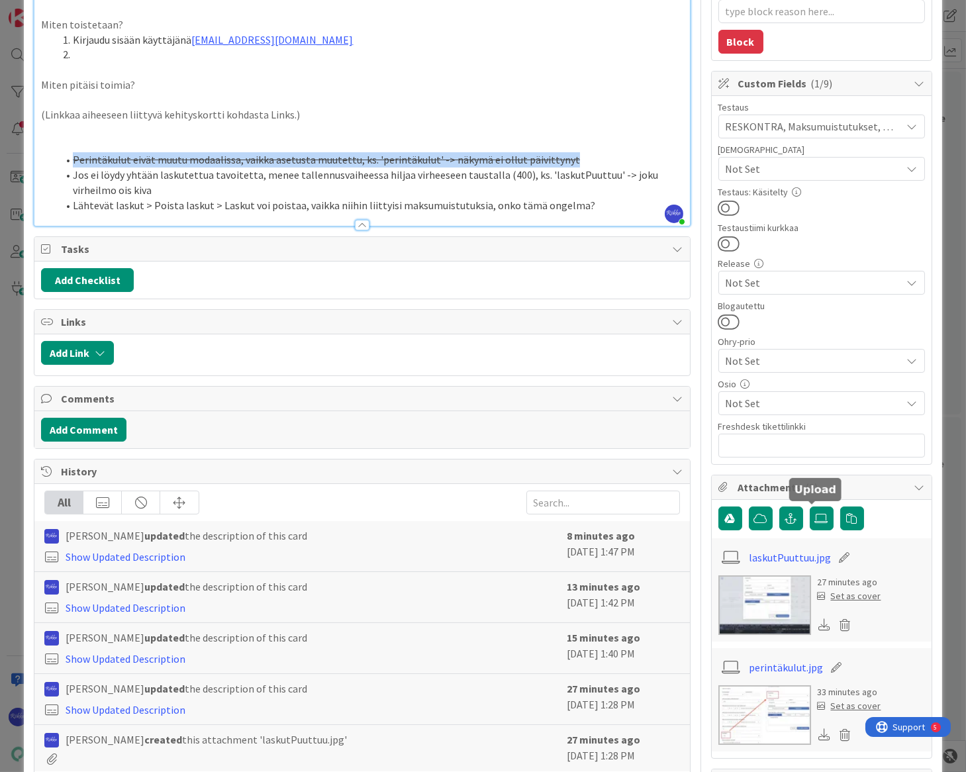
click at [815, 521] on icon at bounding box center [821, 518] width 13 height 11
click at [810, 506] on input "file" at bounding box center [810, 506] width 0 height 0
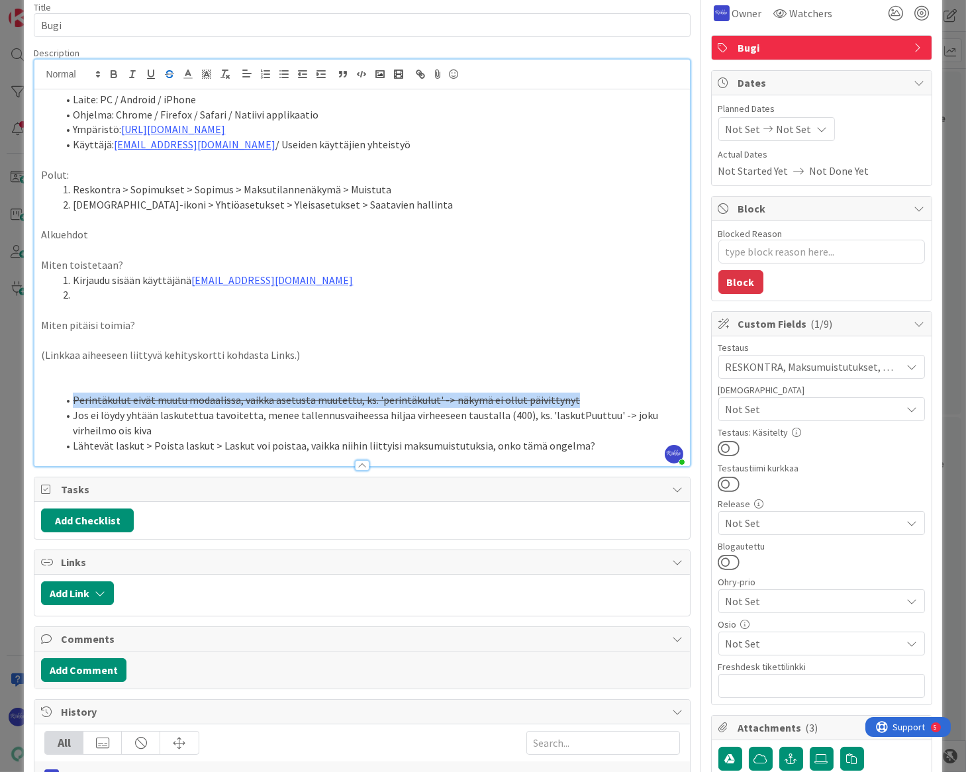
scroll to position [60, 0]
click at [546, 404] on s "Perintäkulut eivät muutu modaalissa, vaikka asetusta muutettu, ks. 'perintäkulu…" at bounding box center [326, 400] width 507 height 13
drag, startPoint x: 73, startPoint y: 397, endPoint x: 587, endPoint y: 395, distance: 514.3
click at [587, 395] on li "Perintäkulut eivät muutu modaalissa, vaikka asetusta muutettu, ks. 'perintäkulu…" at bounding box center [370, 400] width 626 height 15
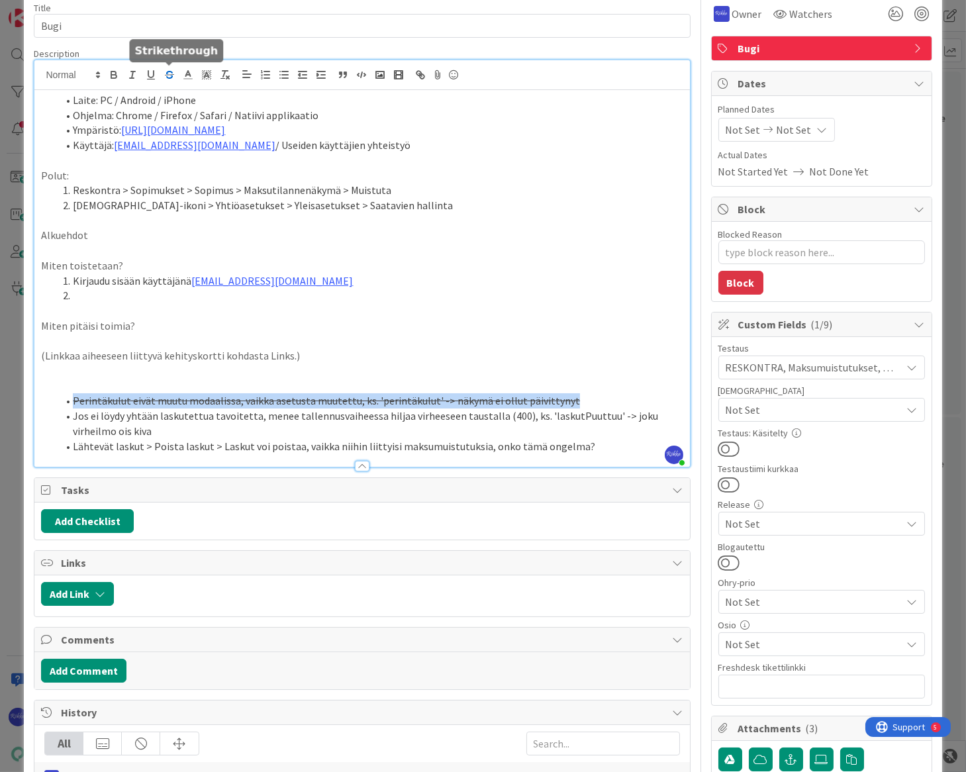
click at [168, 73] on icon "button" at bounding box center [169, 75] width 12 height 12
type textarea "x"
click at [73, 402] on li "Perintäkulut eivät muutu modaalissa, vaikka asetusta muutettu, ks. 'perintäkulu…" at bounding box center [370, 400] width 626 height 15
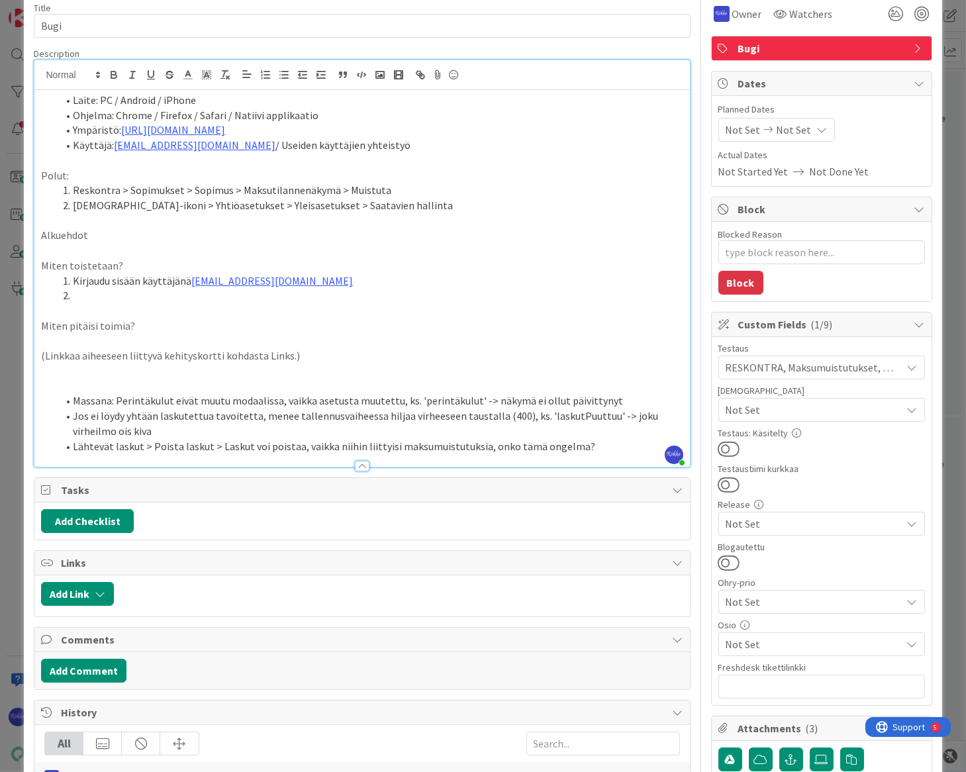
click at [417, 398] on li "Massana: Perintäkulut eivät muutu modaalissa, vaikka asetusta muutettu, ks. 'pe…" at bounding box center [370, 400] width 626 height 15
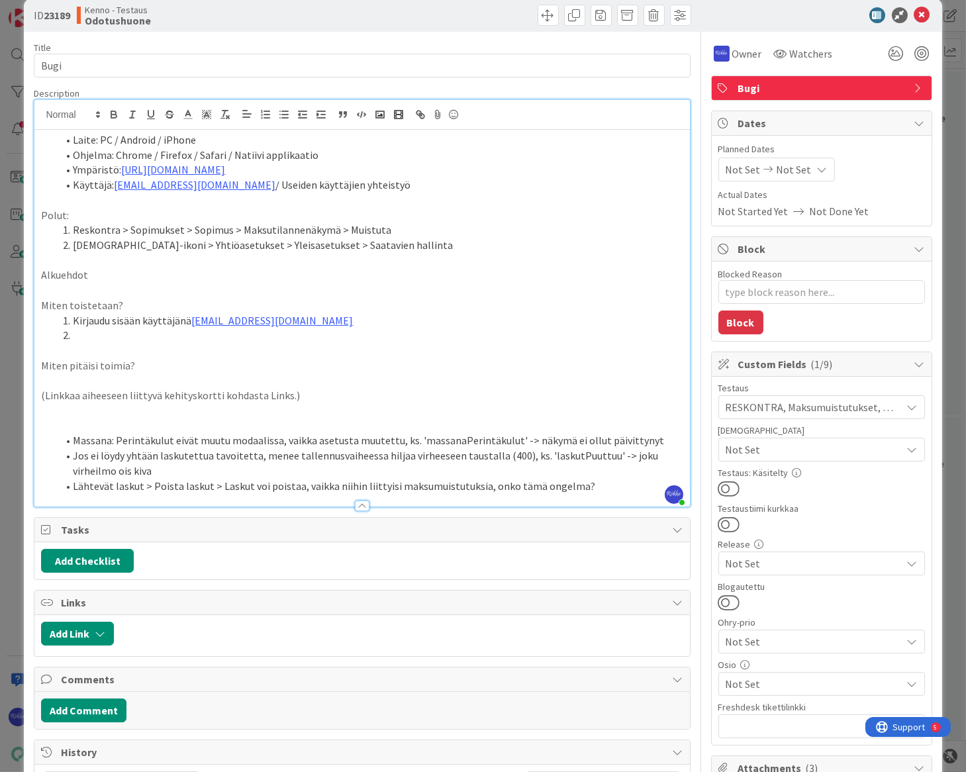
scroll to position [0, 0]
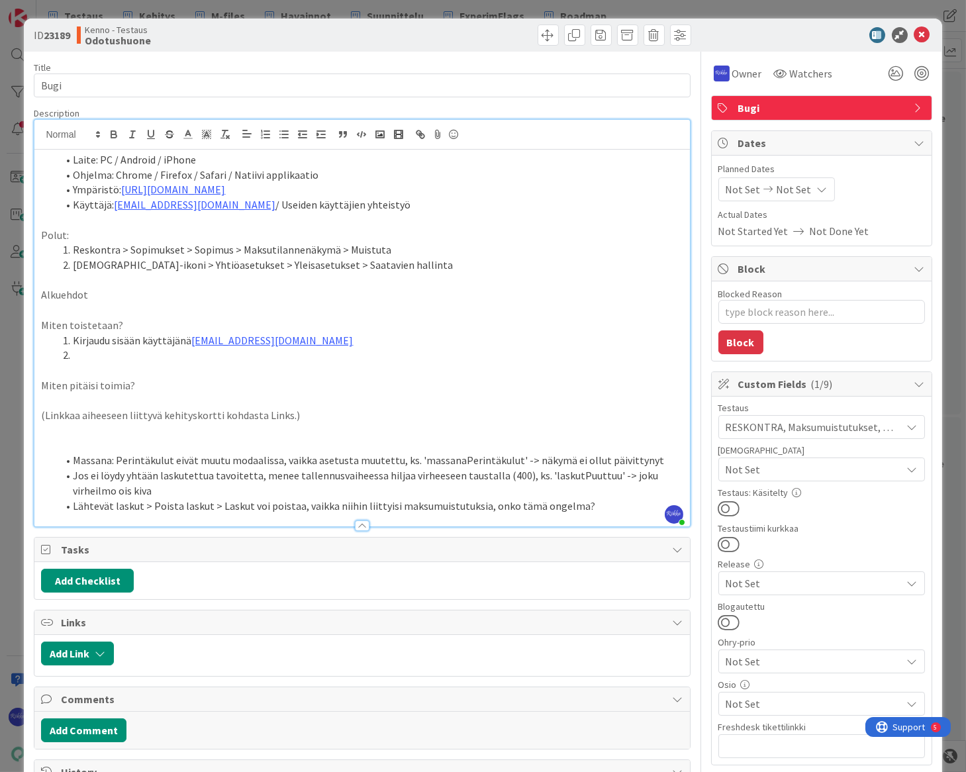
click at [510, 457] on li "Massana: Perintäkulut eivät muutu modaalissa, vaikka asetusta muutettu, ks. 'ma…" at bounding box center [370, 460] width 626 height 15
drag, startPoint x: 512, startPoint y: 457, endPoint x: 668, endPoint y: 458, distance: 156.2
click at [668, 458] on li "Massana: Perintäkulut eivät muutu modaalissa, vaikka asetusta muutettu, ks. 'ma…" at bounding box center [370, 460] width 626 height 15
click at [590, 503] on li "Lähtevät laskut > Poista laskut > Laskut voi poistaa, vaikka niihin liittyisi m…" at bounding box center [370, 505] width 626 height 15
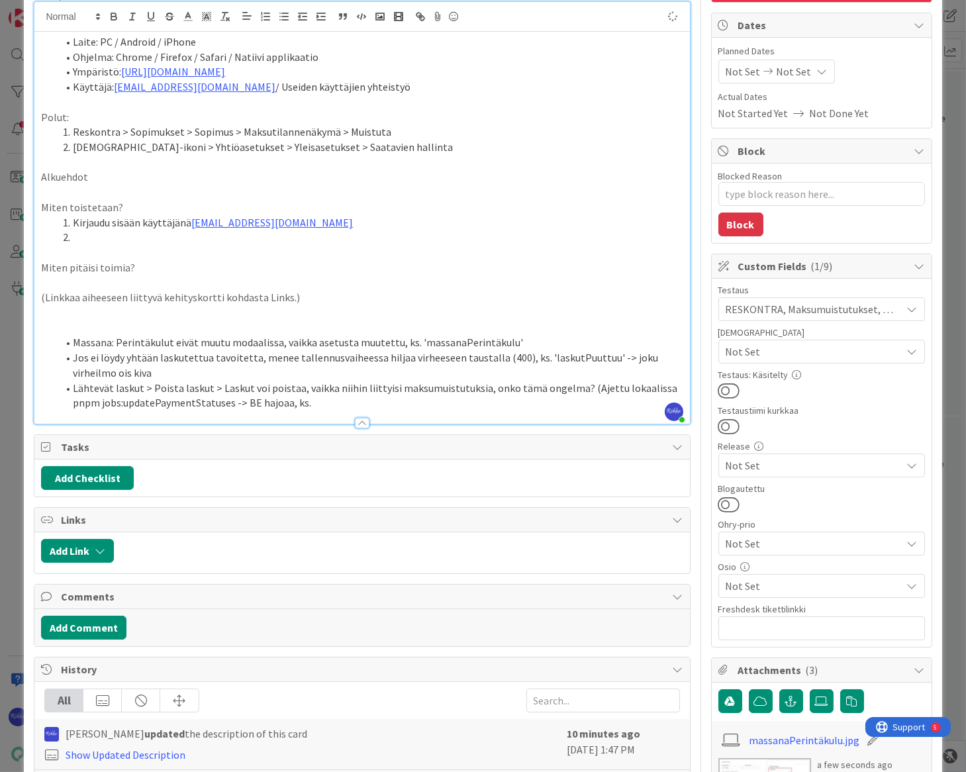
scroll to position [301, 0]
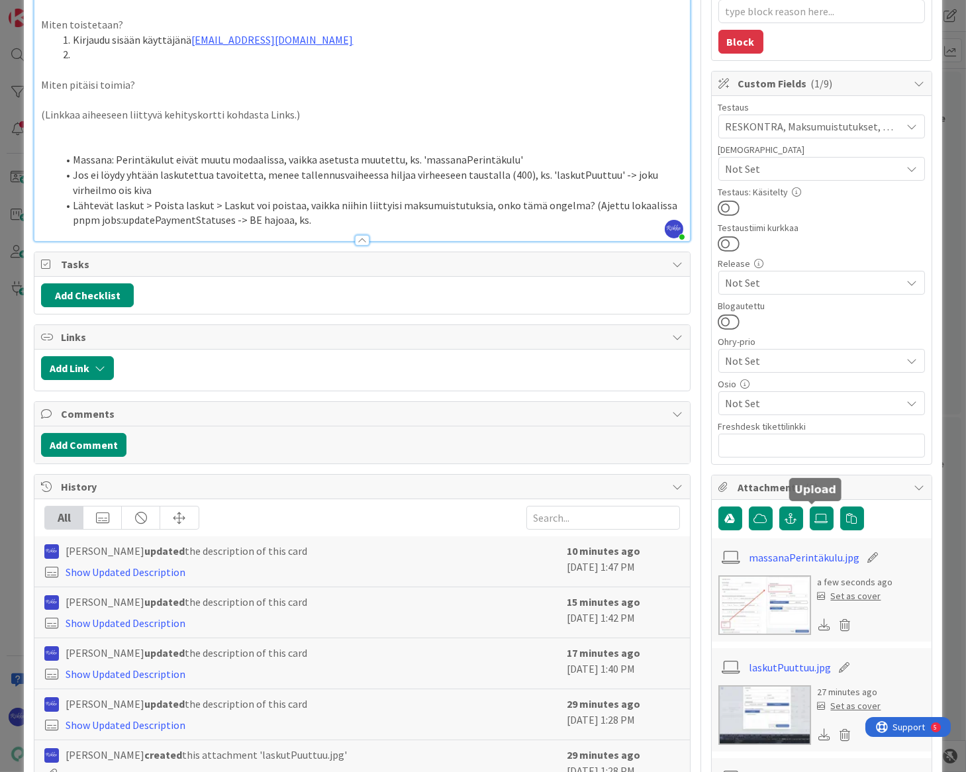
click at [816, 523] on label at bounding box center [822, 518] width 24 height 24
click at [810, 506] on input "file" at bounding box center [810, 506] width 0 height 0
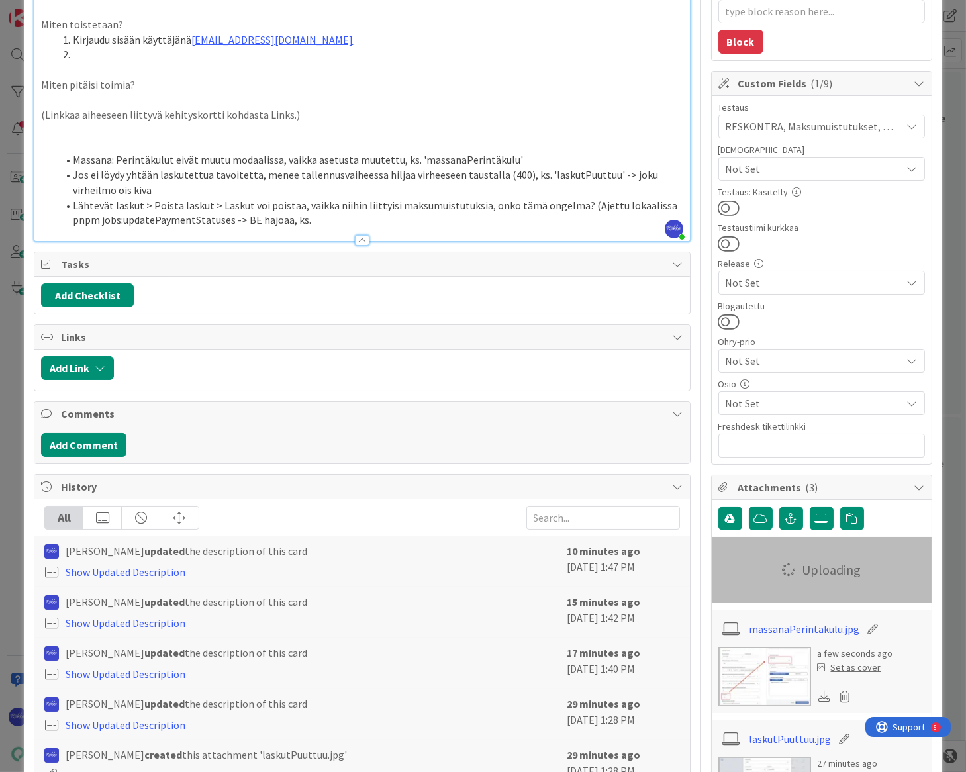
click at [314, 218] on li "Lähtevät laskut > Poista laskut > Laskut voi poistaa, vaikka niihin liittyisi m…" at bounding box center [370, 213] width 626 height 30
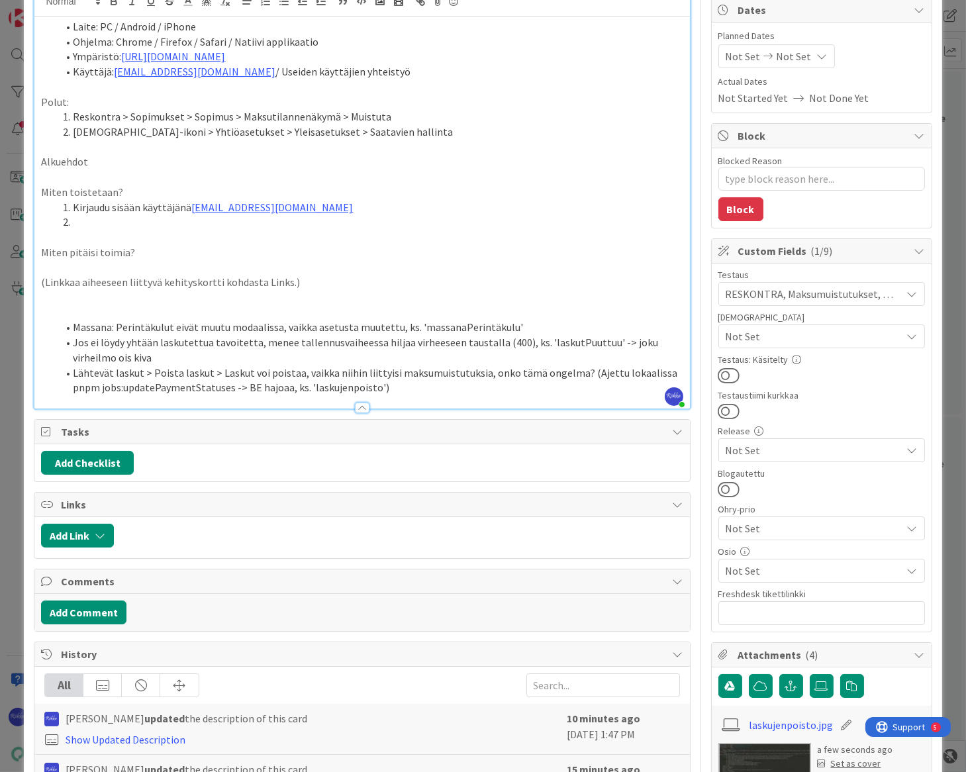
scroll to position [120, 0]
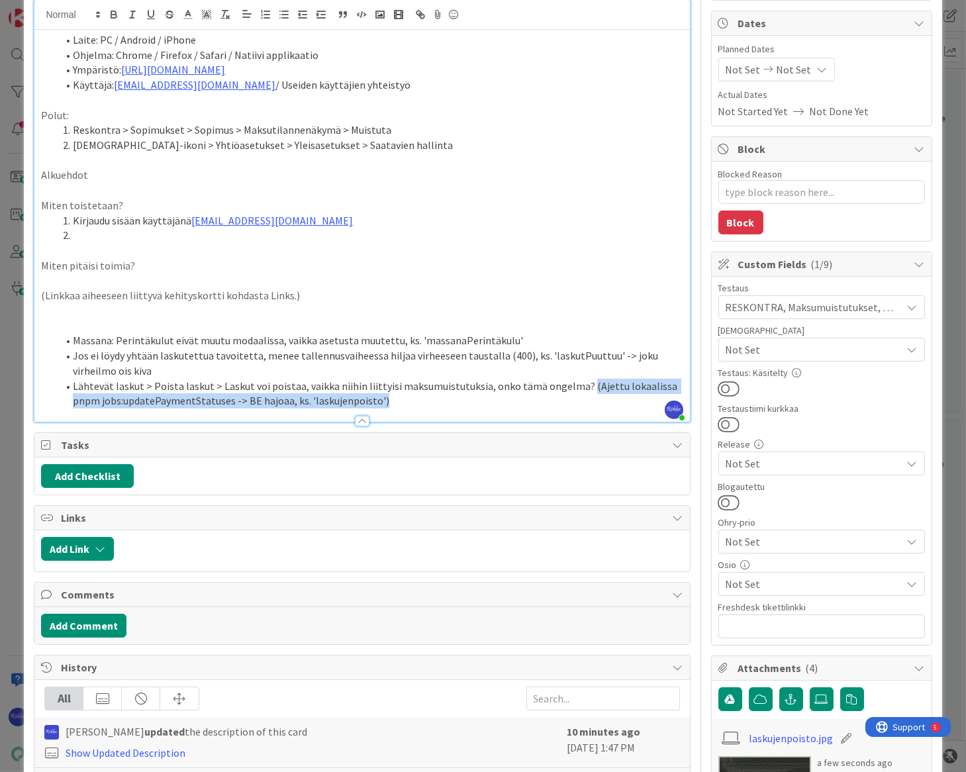
drag, startPoint x: 575, startPoint y: 383, endPoint x: 604, endPoint y: 395, distance: 31.7
click at [604, 395] on li "Lähtevät laskut > Poista laskut > Laskut voi poistaa, vaikka niihin liittyisi m…" at bounding box center [370, 394] width 626 height 30
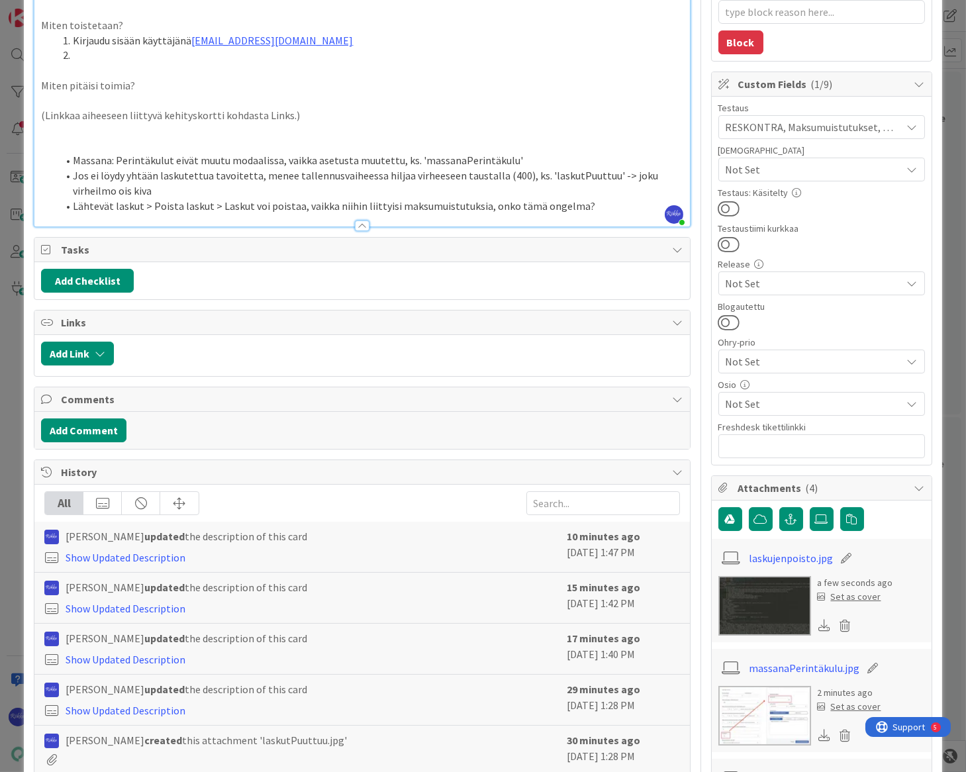
scroll to position [301, 0]
click at [821, 624] on icon at bounding box center [844, 625] width 19 height 20
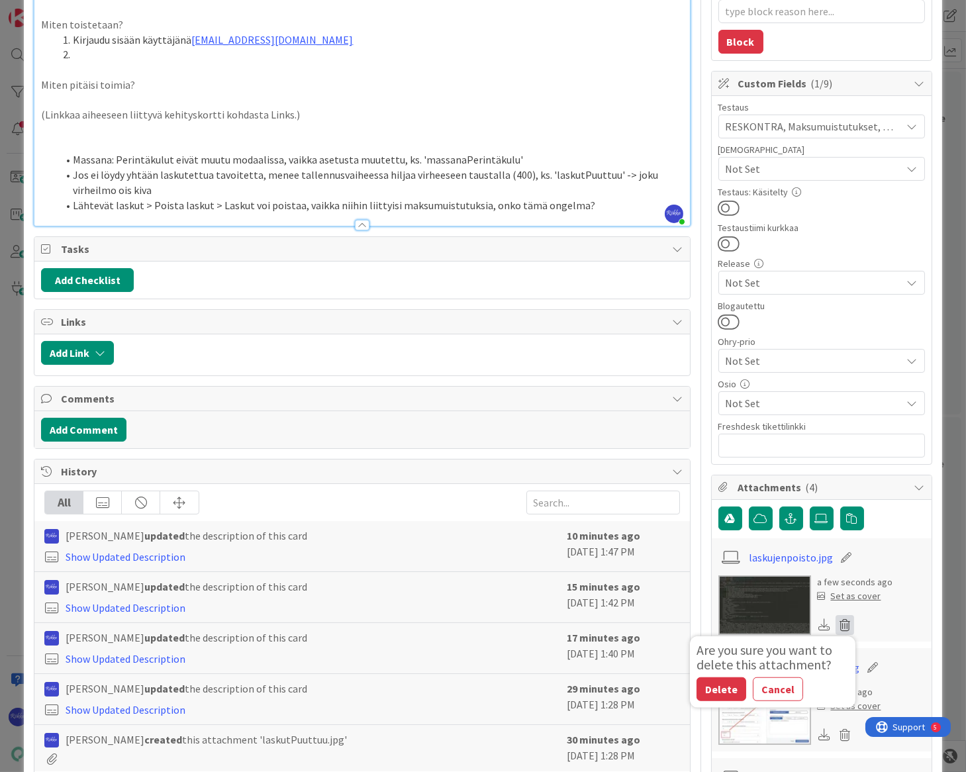
click at [700, 688] on button "Delete" at bounding box center [721, 689] width 50 height 24
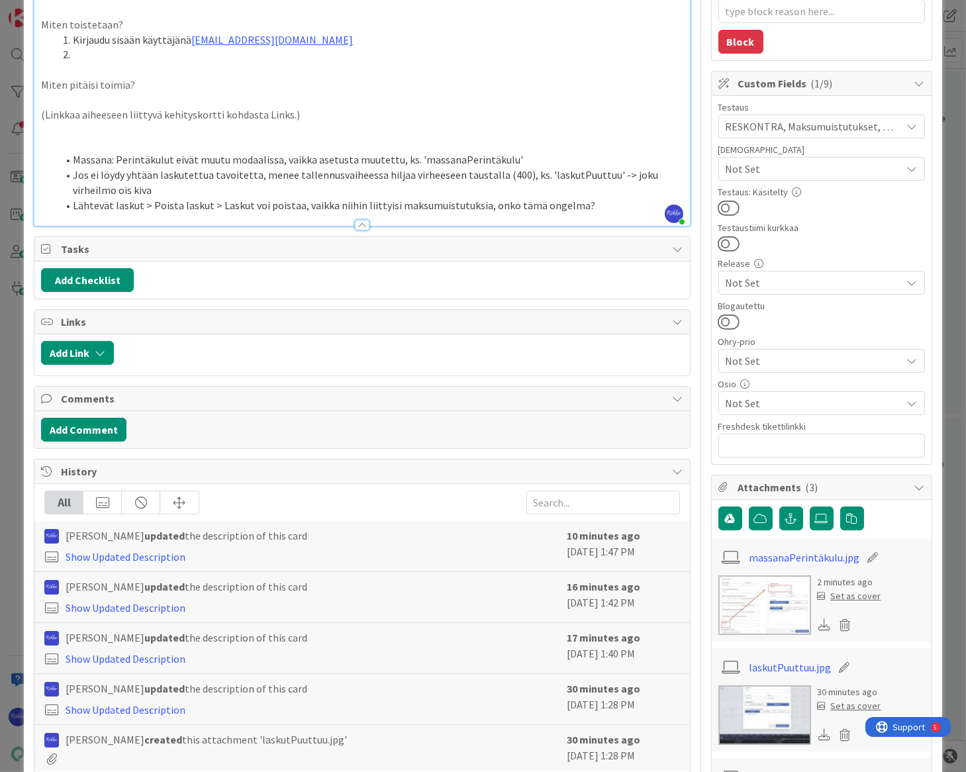
scroll to position [0, 0]
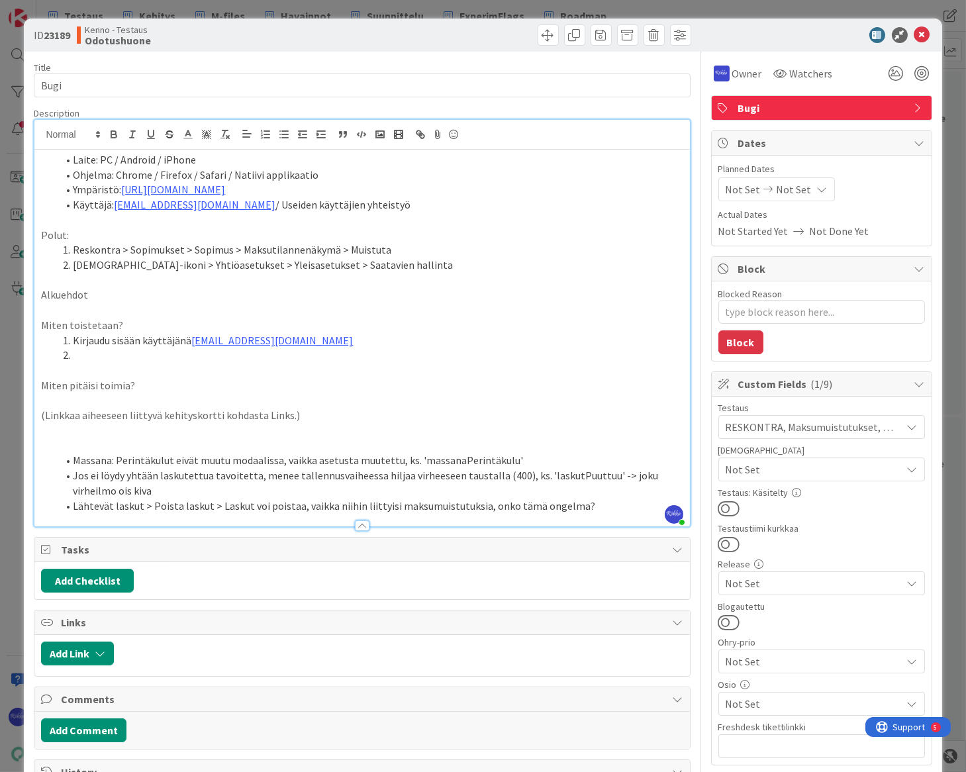
click at [596, 506] on li "Lähtevät laskut > Poista laskut > Laskut voi poistaa, vaikka niihin liittyisi m…" at bounding box center [370, 505] width 626 height 15
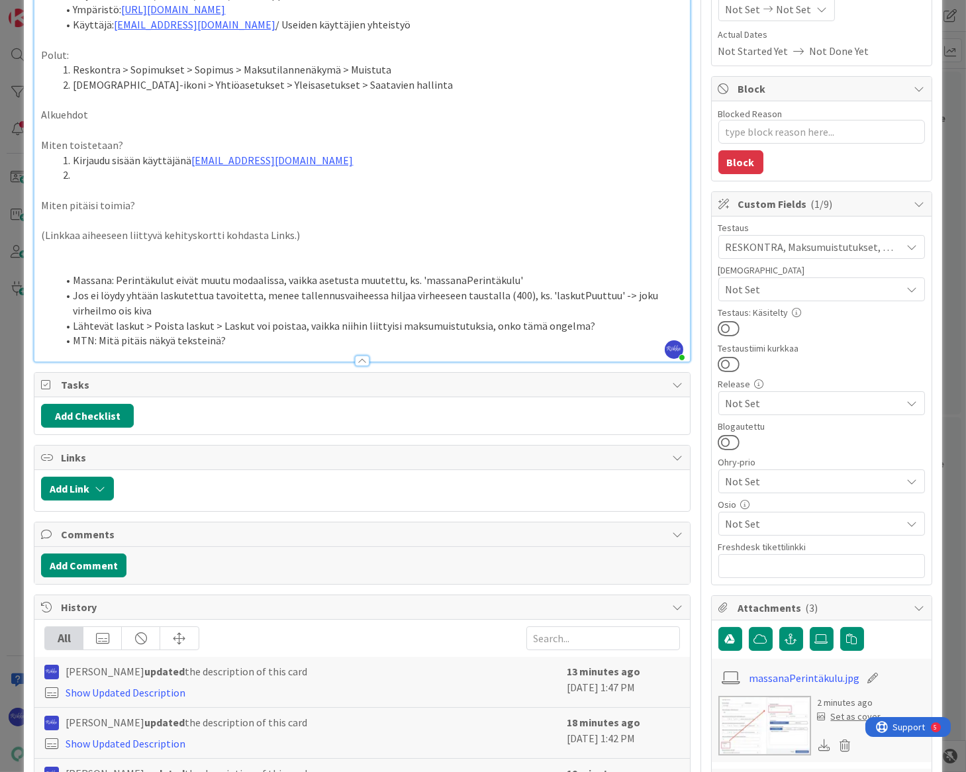
scroll to position [240, 0]
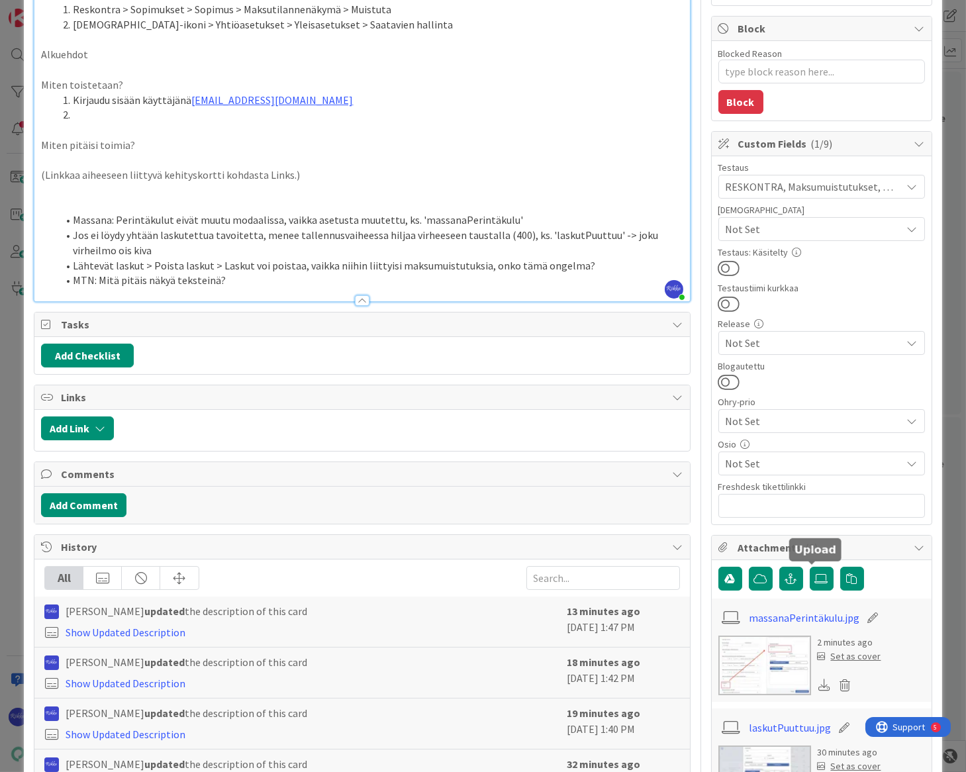
click at [820, 575] on label at bounding box center [822, 579] width 24 height 24
click at [810, 567] on input "file" at bounding box center [810, 567] width 0 height 0
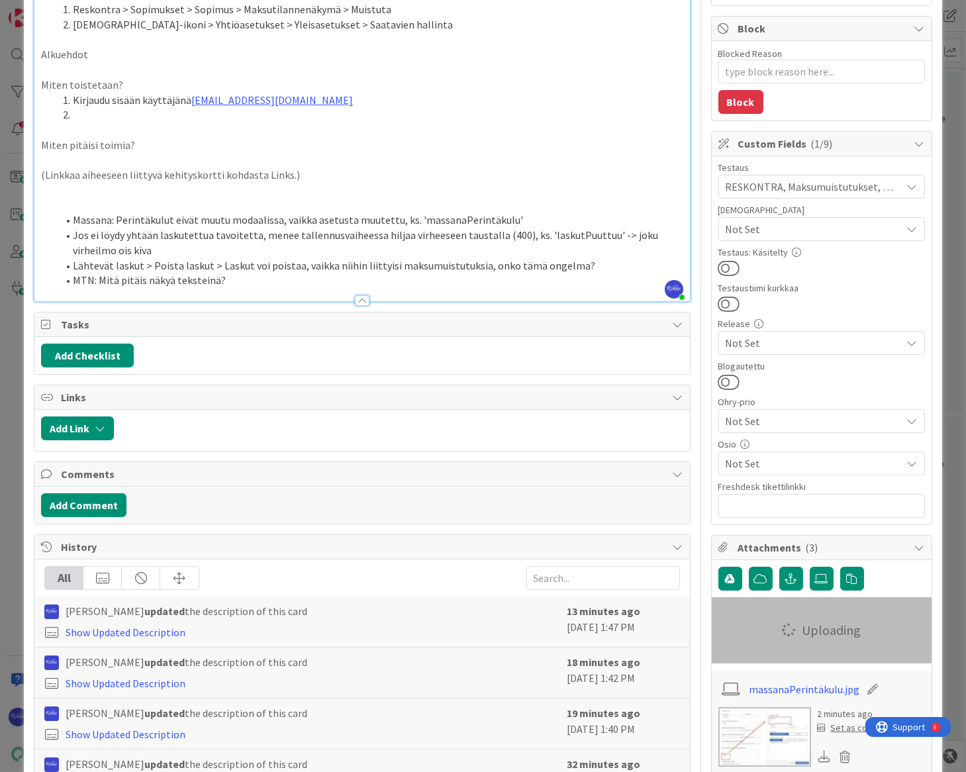
click at [243, 279] on li "MTN: Mitä pitäis näkyä teksteinä?" at bounding box center [370, 280] width 626 height 15
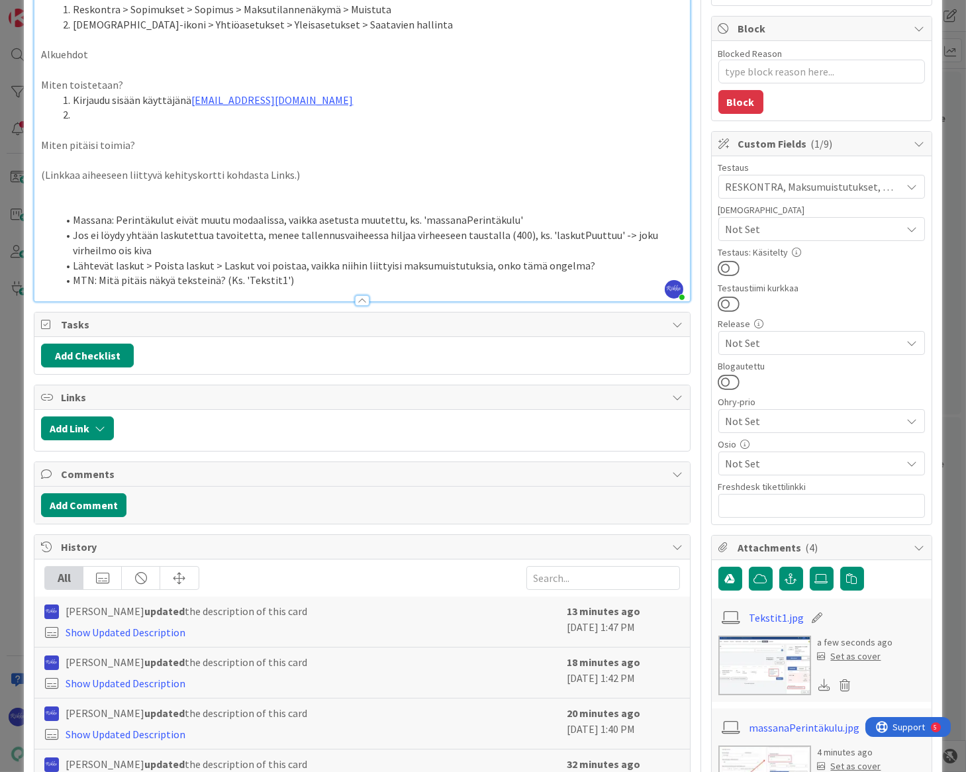
scroll to position [0, 0]
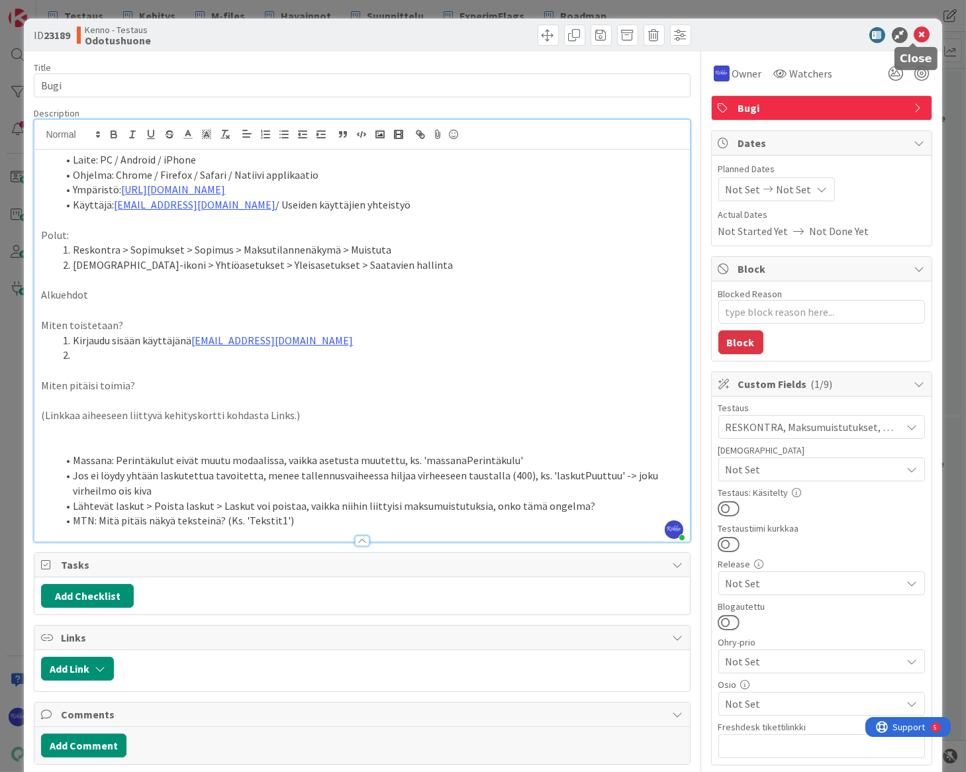
click at [821, 34] on icon at bounding box center [922, 35] width 16 height 16
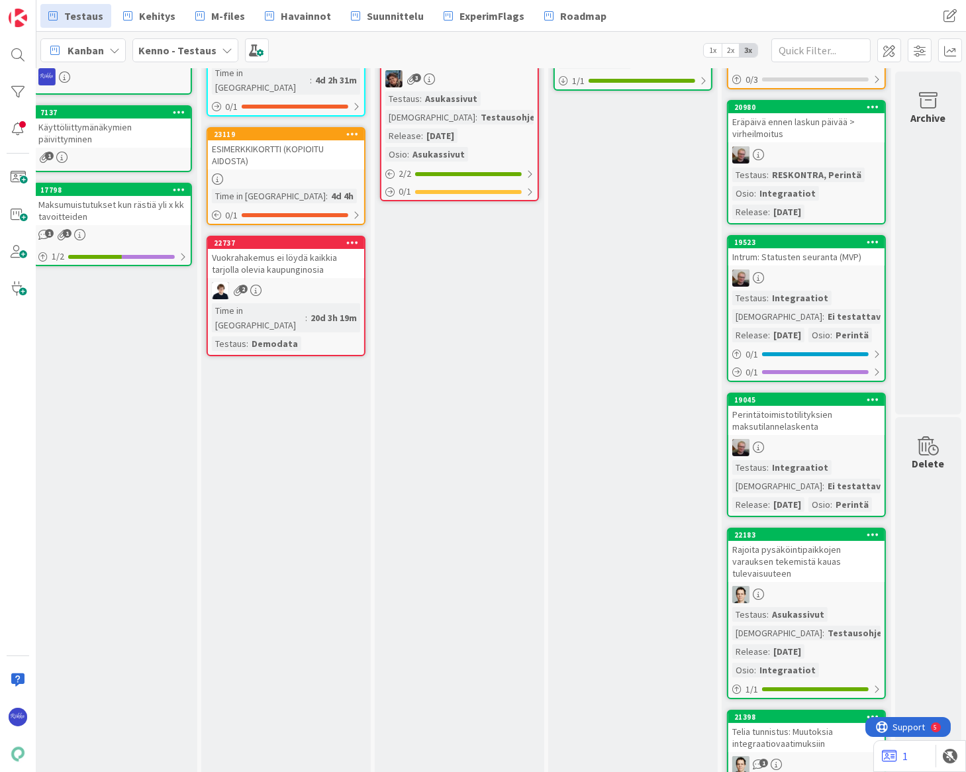
scroll to position [0, 1062]
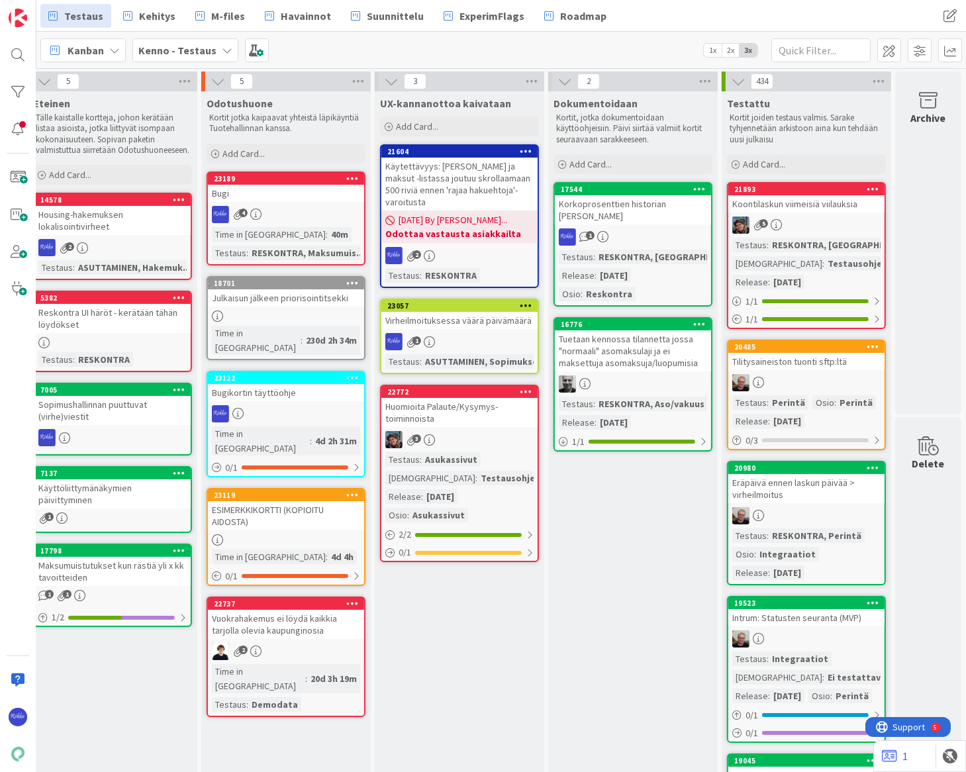
click at [286, 211] on div "4" at bounding box center [286, 214] width 156 height 17
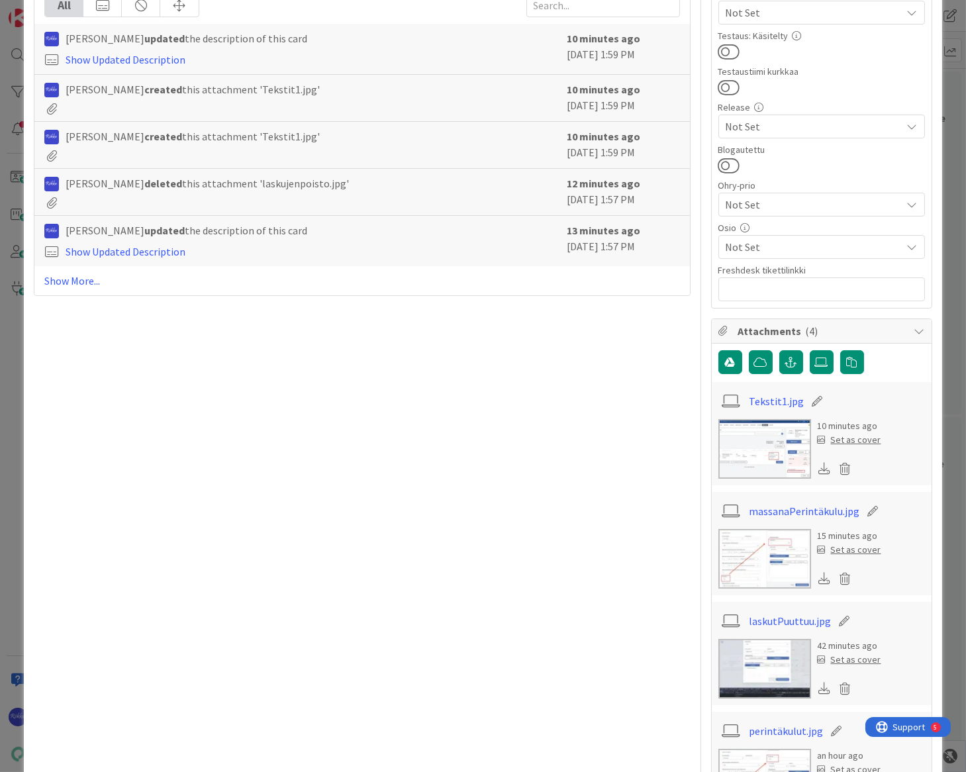
scroll to position [421, 0]
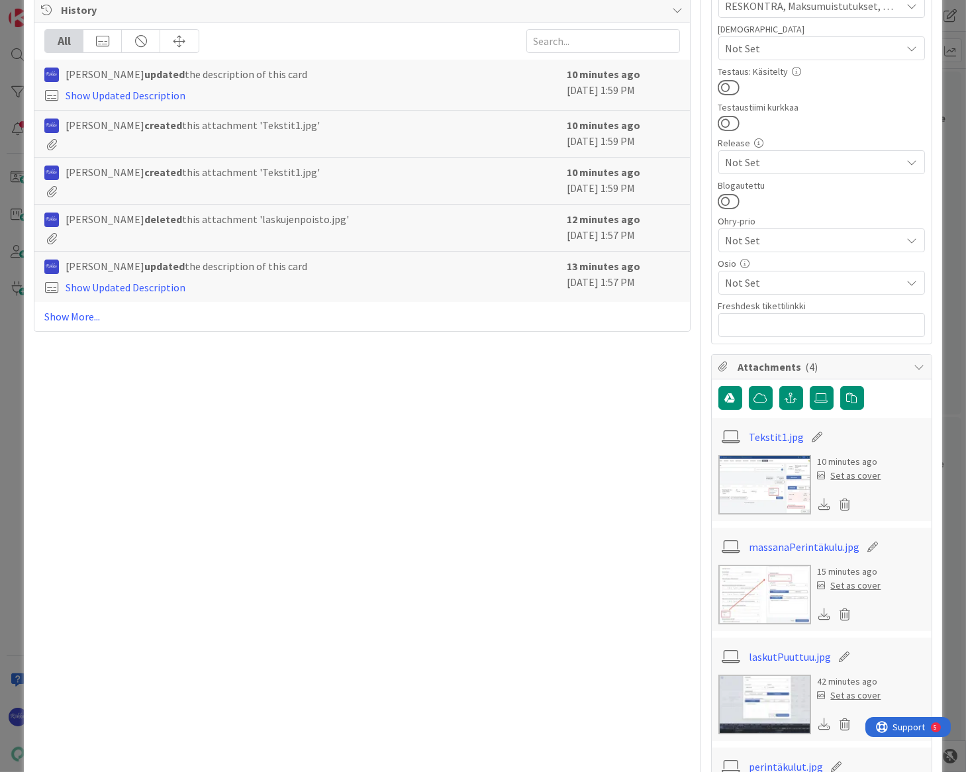
click at [821, 503] on icon at bounding box center [844, 504] width 19 height 20
click at [705, 563] on button "Delete" at bounding box center [721, 569] width 50 height 24
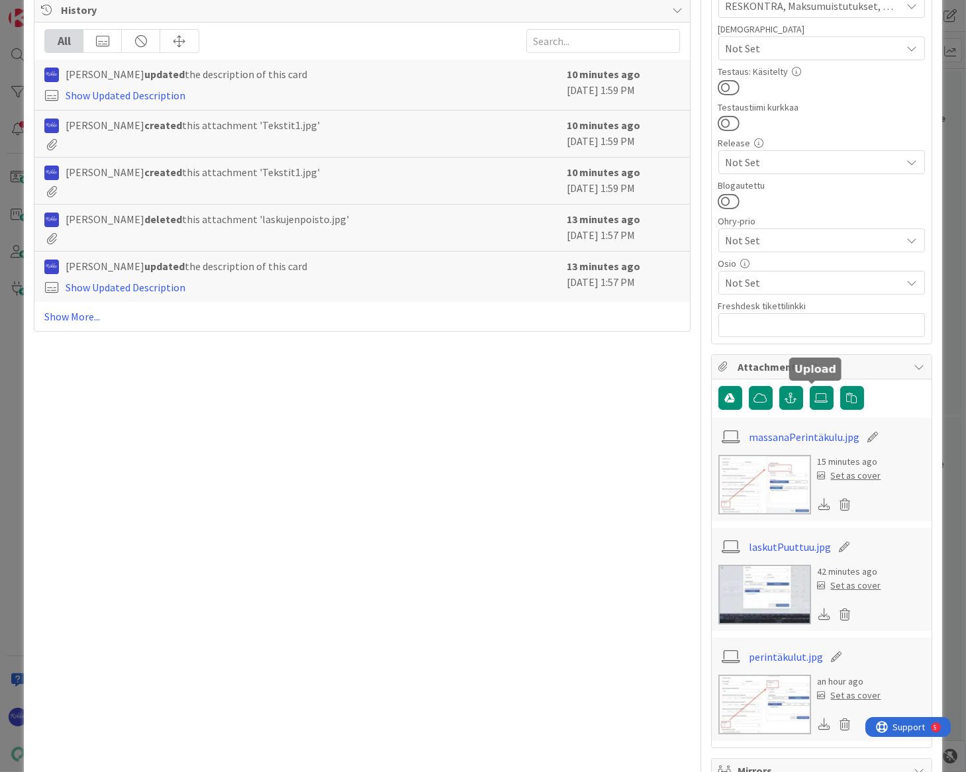
click at [815, 400] on icon at bounding box center [821, 398] width 13 height 11
click at [810, 386] on input "file" at bounding box center [810, 386] width 0 height 0
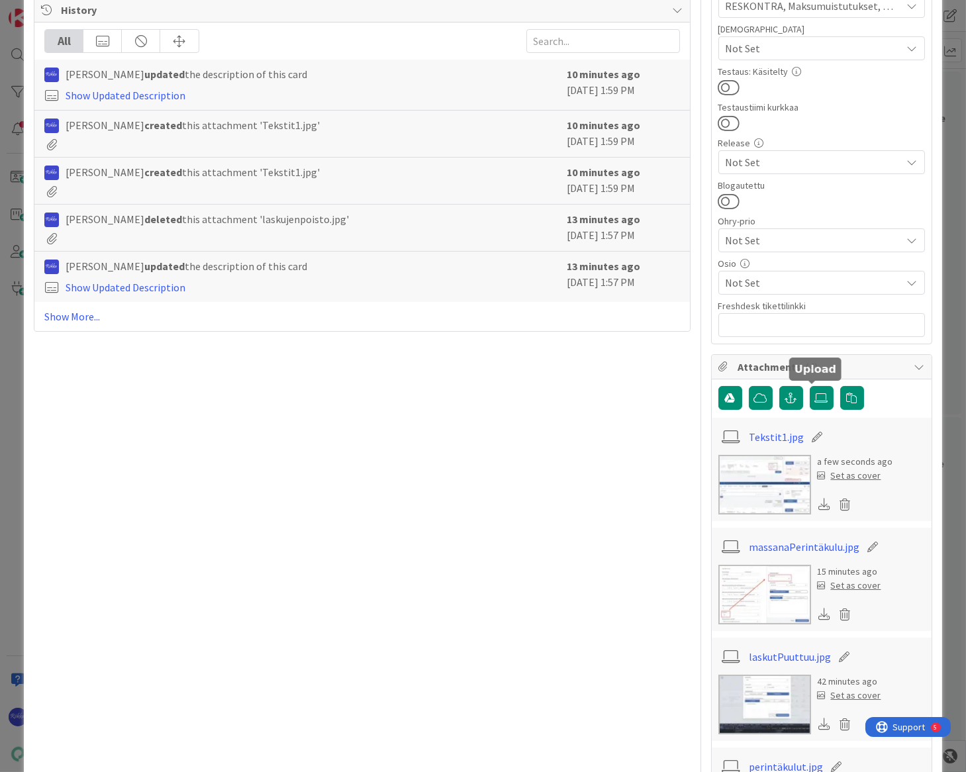
scroll to position [0, 0]
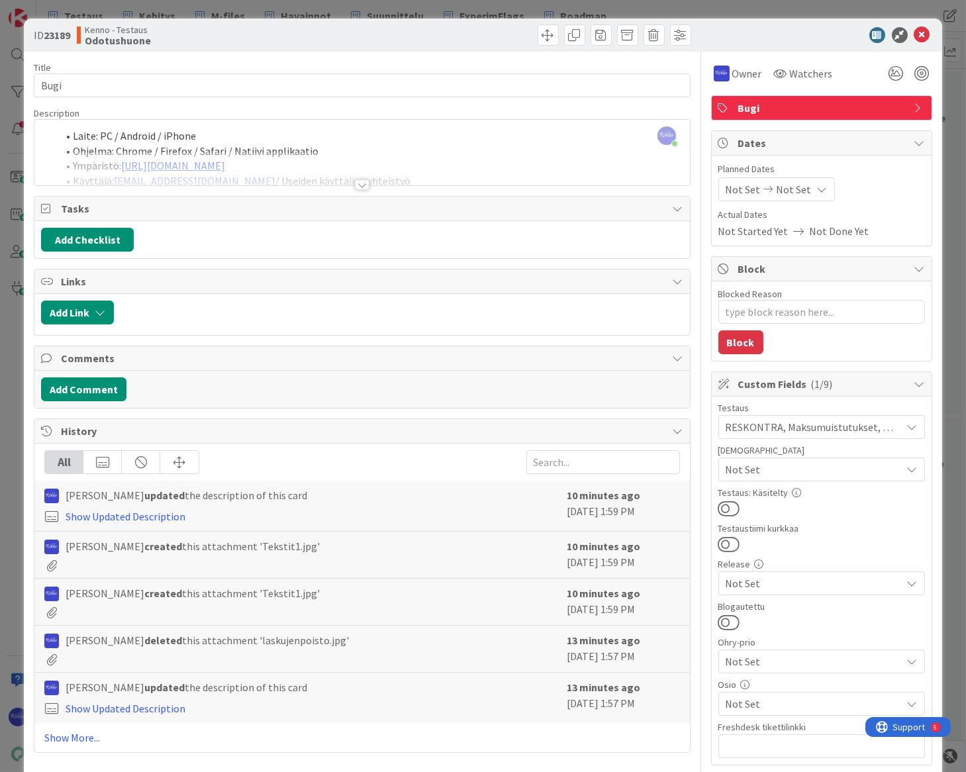
click at [357, 182] on div at bounding box center [362, 184] width 15 height 11
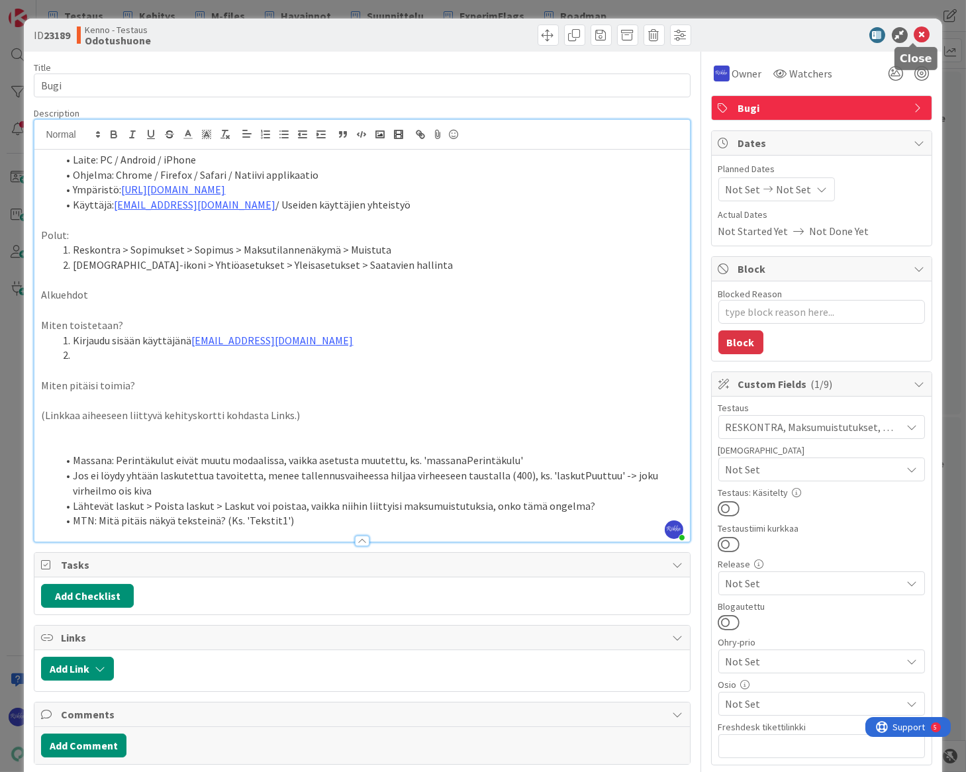
click at [821, 36] on icon at bounding box center [922, 35] width 16 height 16
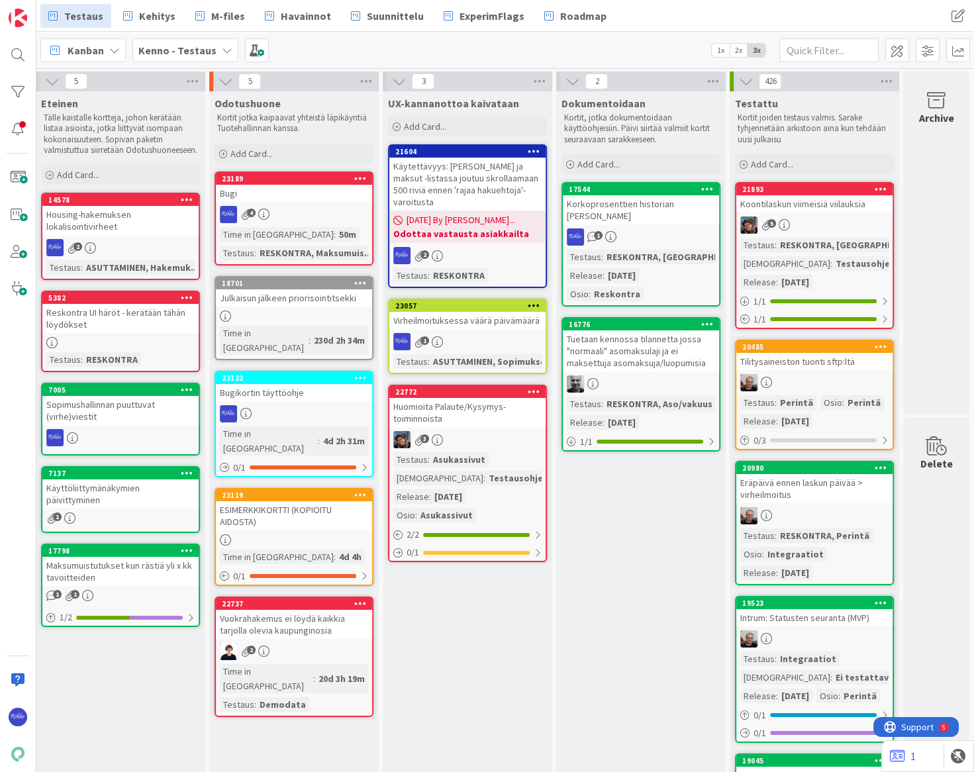
scroll to position [0, 1054]
click at [273, 190] on div "Bugi" at bounding box center [294, 193] width 156 height 17
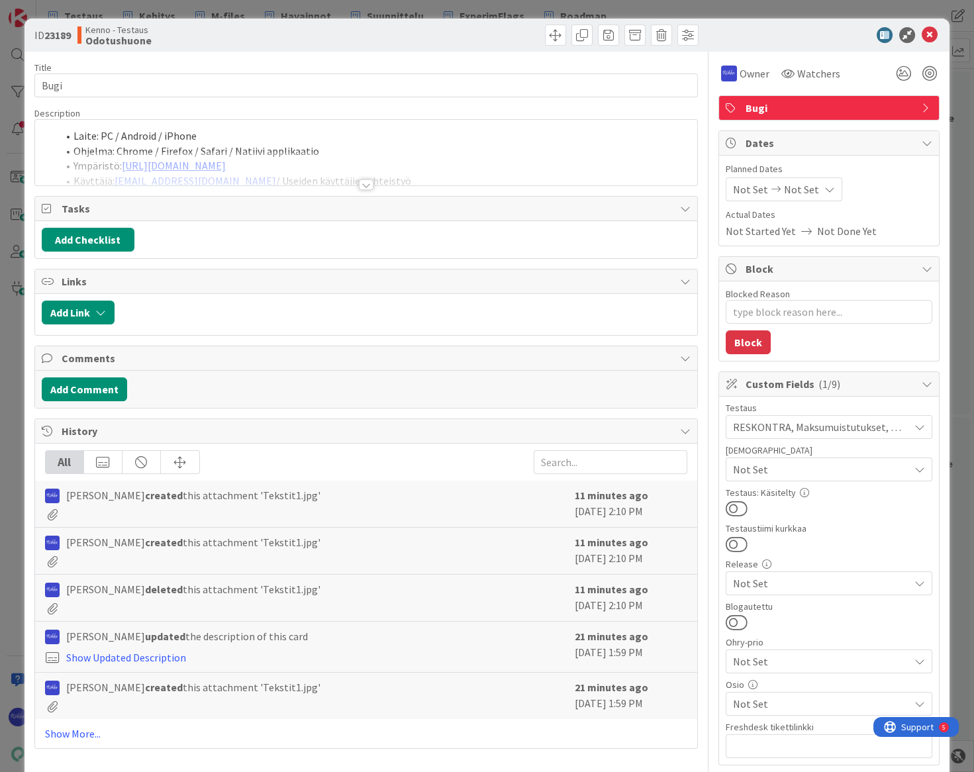
click at [361, 184] on div at bounding box center [366, 184] width 15 height 11
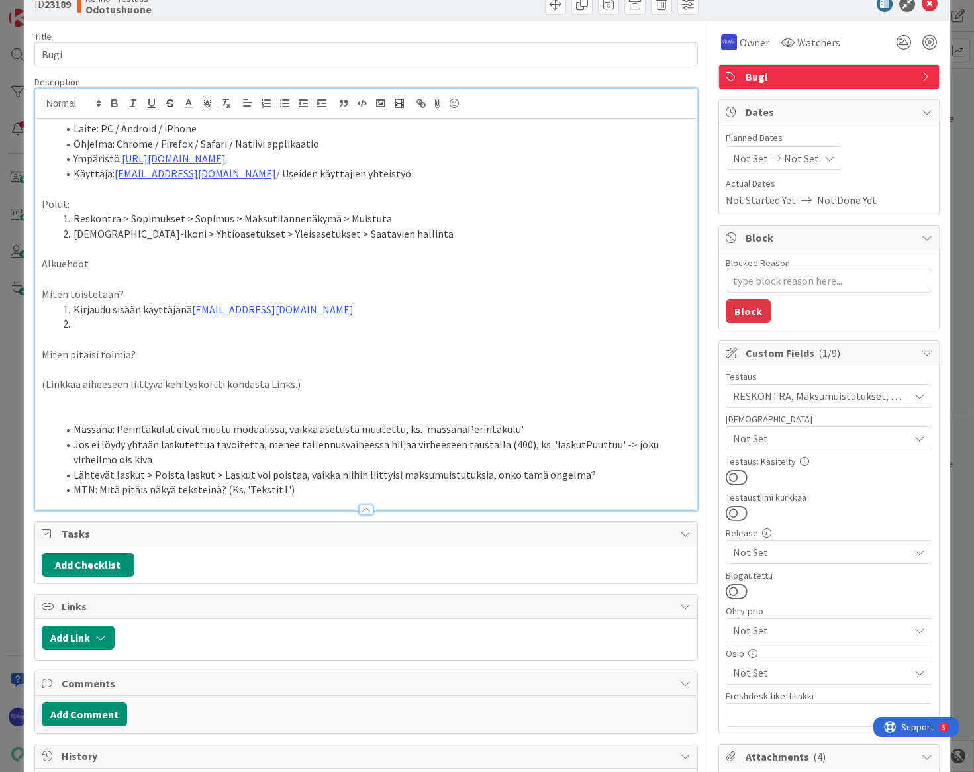
scroll to position [60, 0]
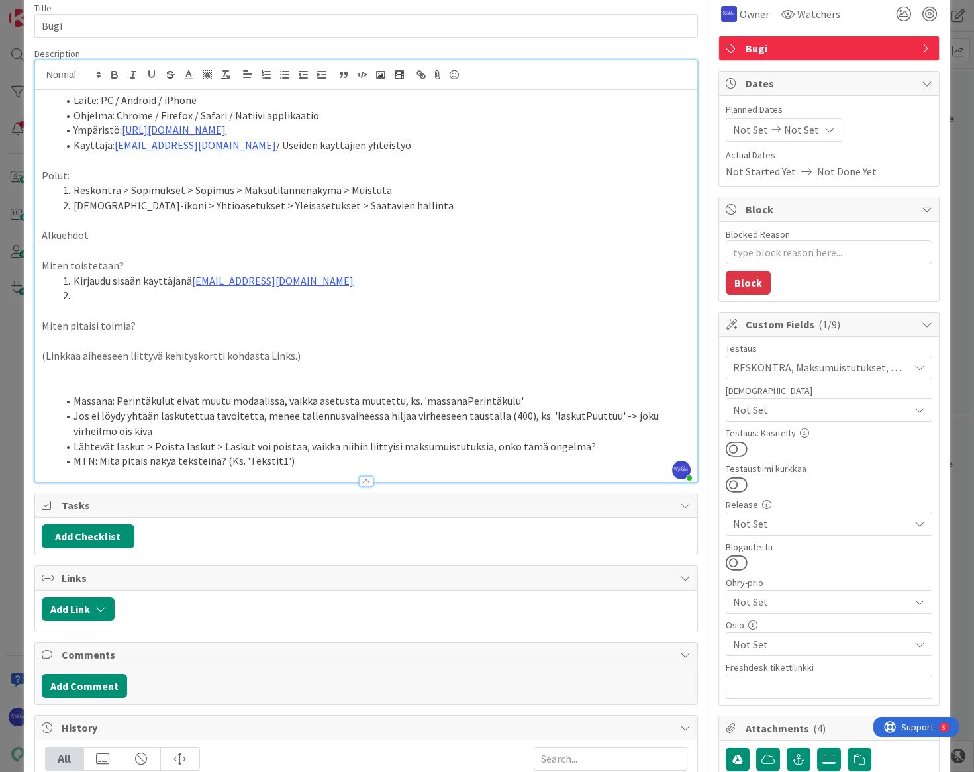
click at [310, 462] on li "MTN: Mitä pitäis näkyä teksteinä? (Ks. 'Tekstit1')" at bounding box center [374, 460] width 633 height 15
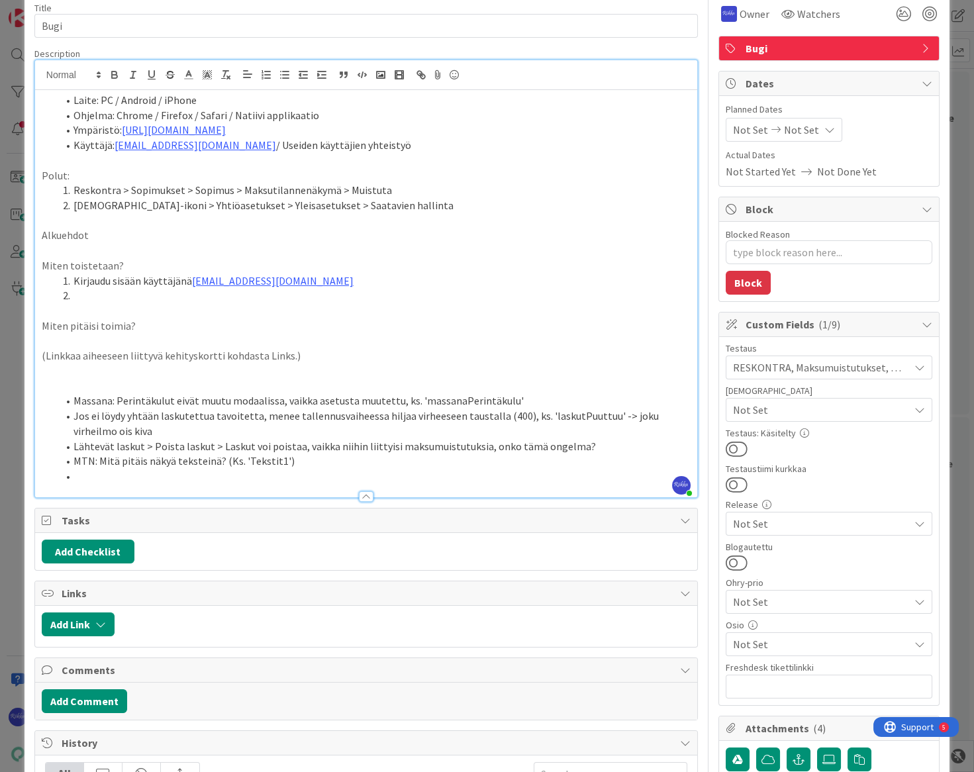
type textarea "x"
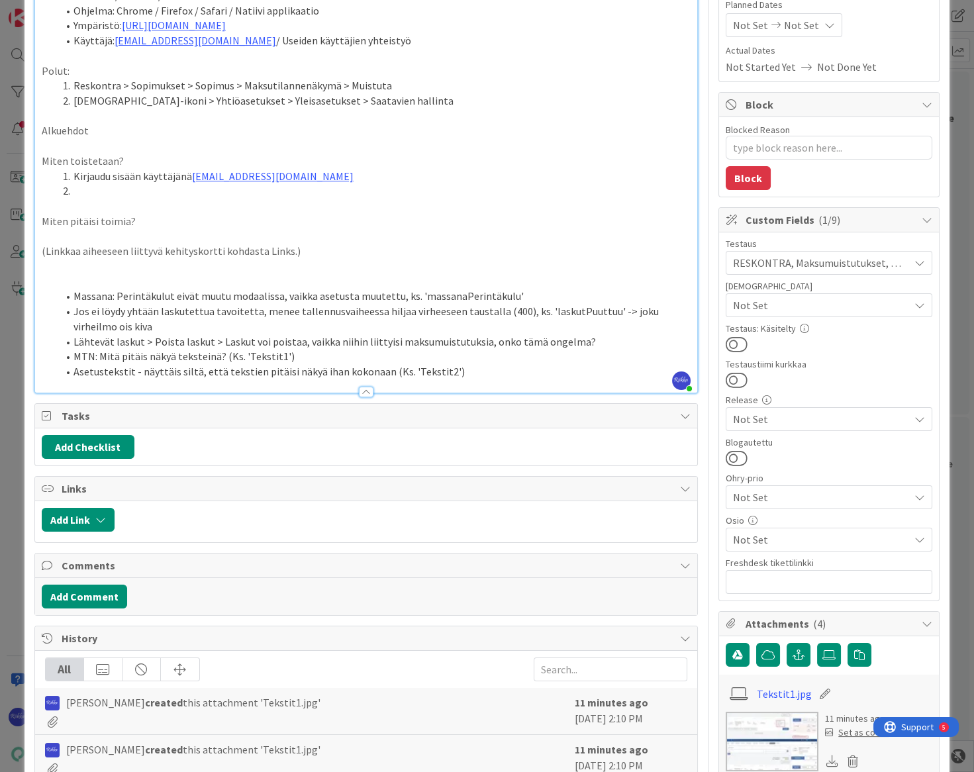
scroll to position [361, 0]
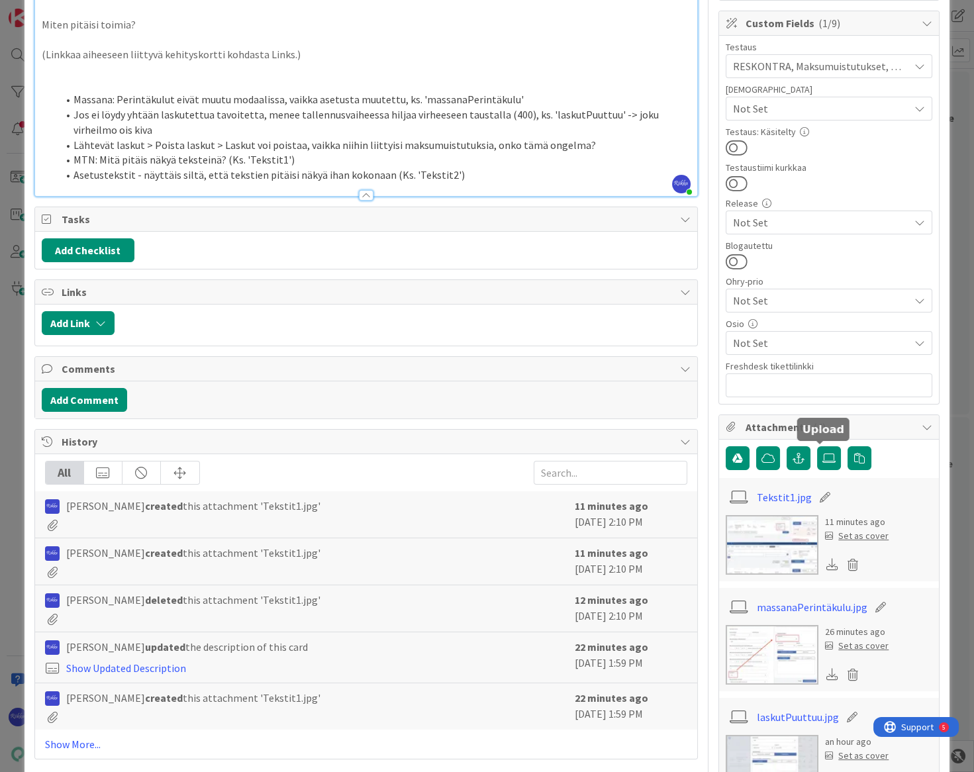
click at [821, 453] on icon at bounding box center [828, 458] width 13 height 11
click at [817, 446] on input "file" at bounding box center [817, 446] width 0 height 0
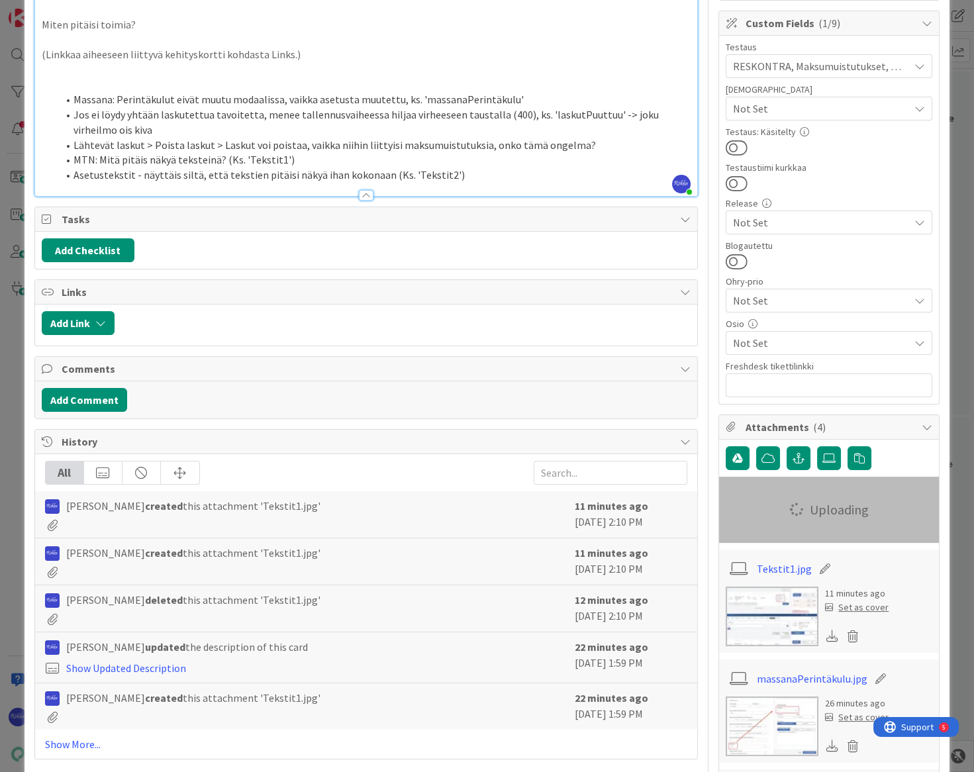
type textarea "x"
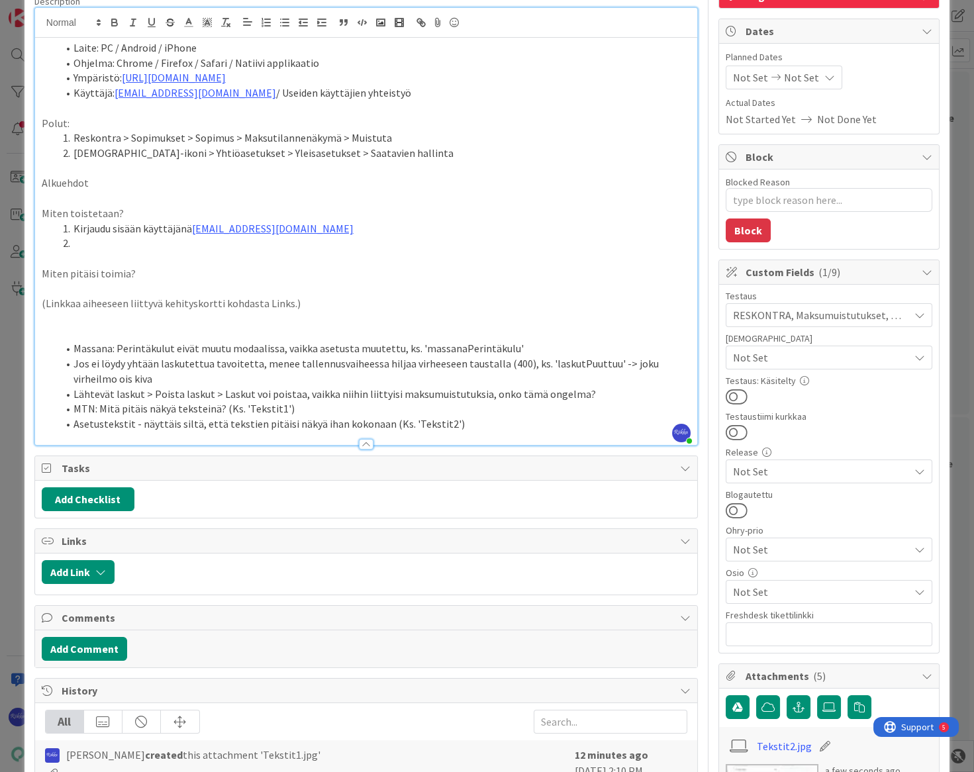
scroll to position [0, 0]
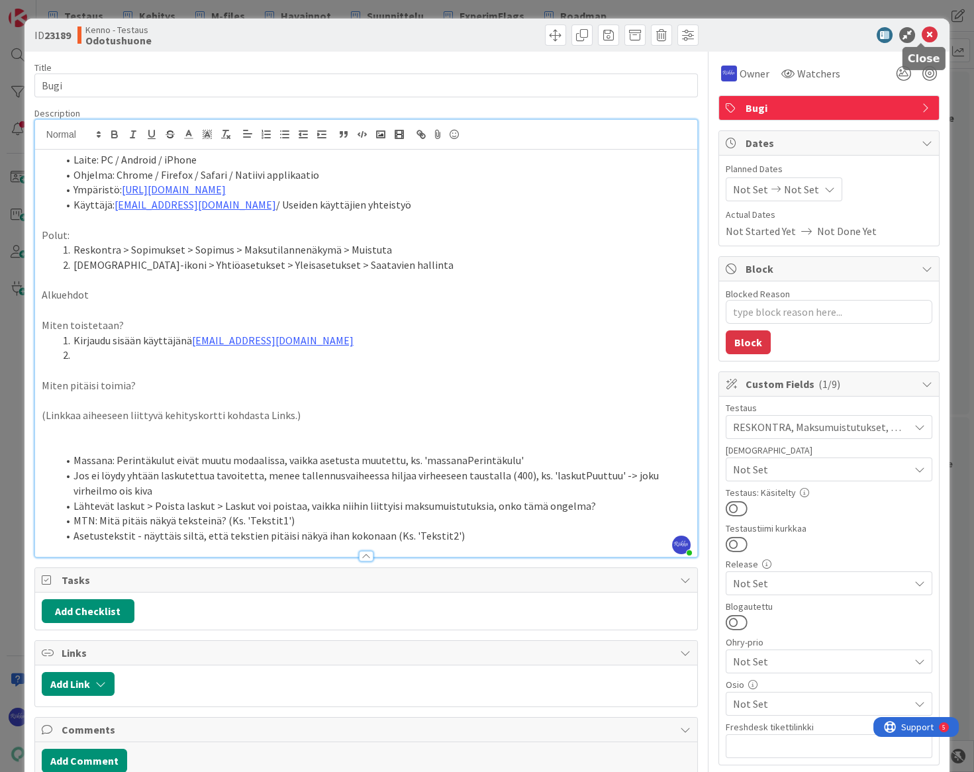
click at [821, 34] on icon at bounding box center [929, 35] width 16 height 16
